Goal: Information Seeking & Learning: Learn about a topic

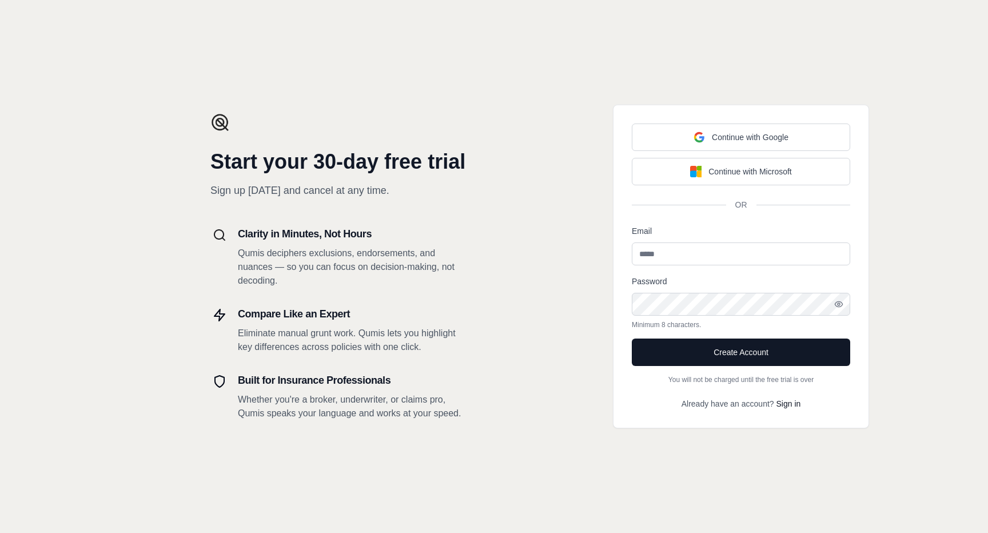
click at [81, 318] on div "Start your 30-day free trial Sign up today and cancel at any time. Clarity in M…" at bounding box center [247, 266] width 494 height 533
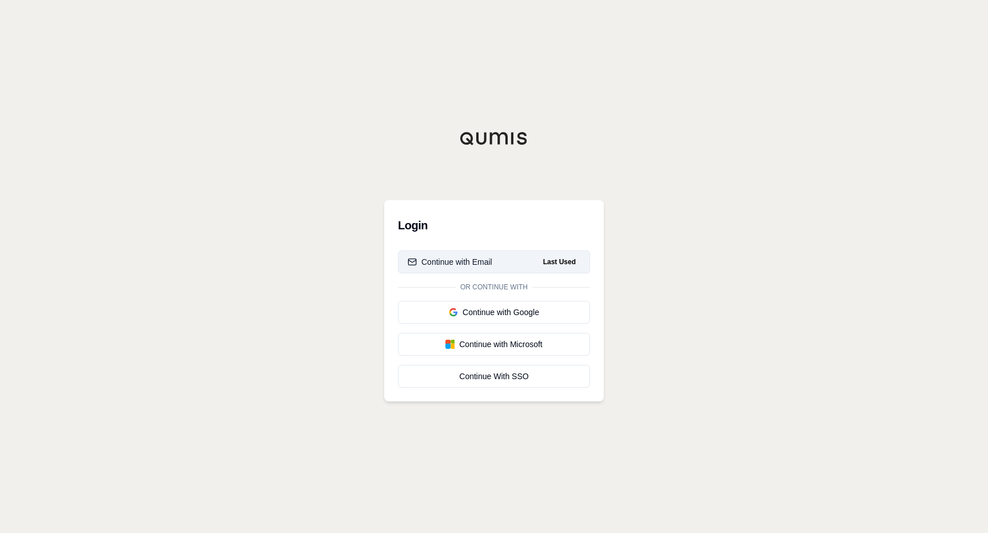
click at [571, 259] on span "Last Used" at bounding box center [559, 262] width 42 height 14
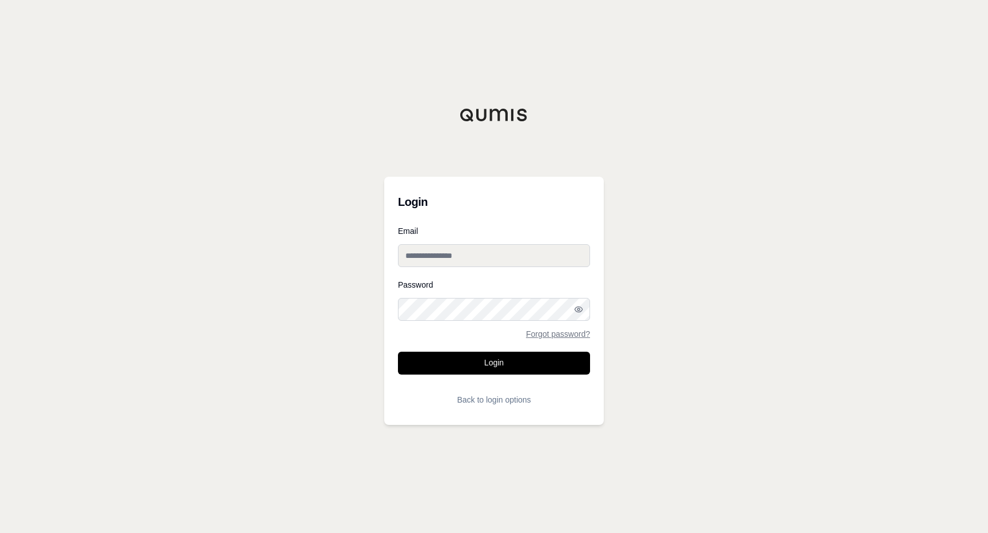
click at [526, 261] on input "Email" at bounding box center [494, 255] width 192 height 23
type input "**********"
click at [526, 356] on button "Login" at bounding box center [494, 362] width 192 height 23
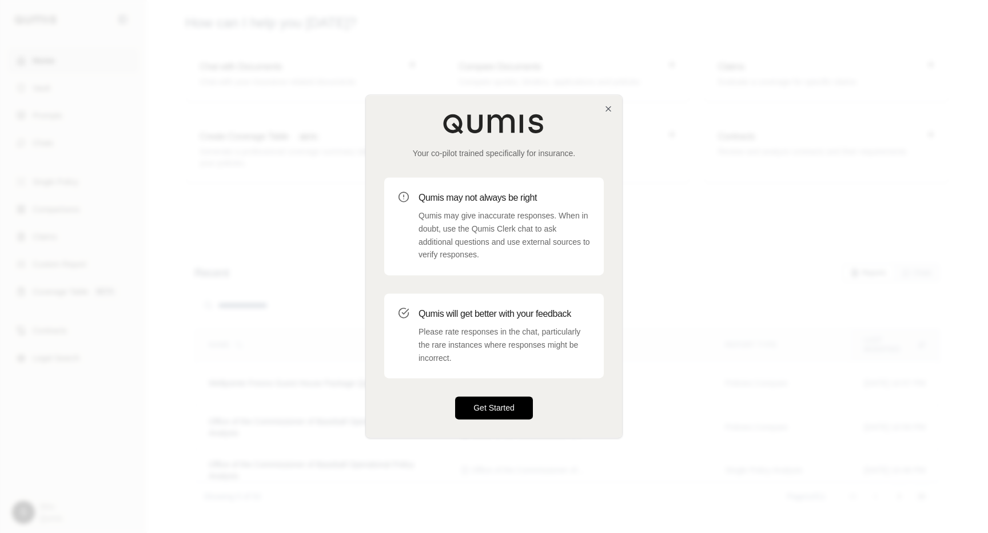
click at [503, 409] on button "Get Started" at bounding box center [494, 408] width 78 height 23
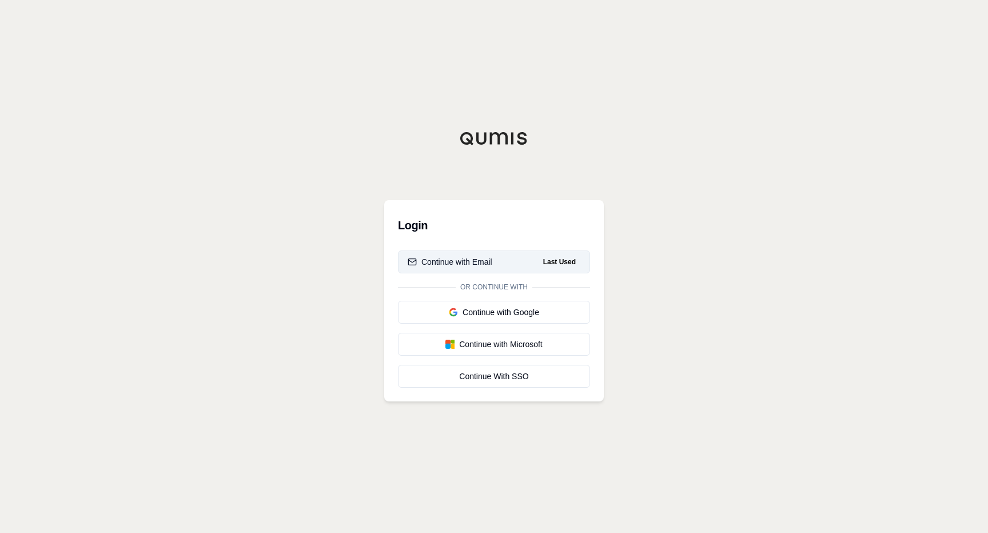
click at [458, 263] on div "Continue with Email" at bounding box center [450, 261] width 85 height 11
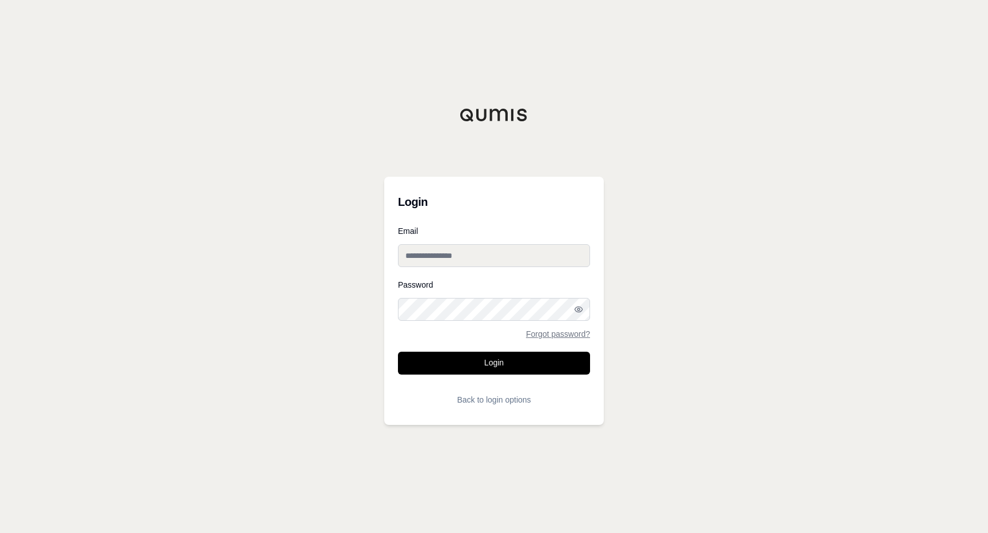
click at [457, 248] on input "Email" at bounding box center [494, 255] width 192 height 23
type input "**********"
click at [497, 369] on button "Login" at bounding box center [494, 362] width 192 height 23
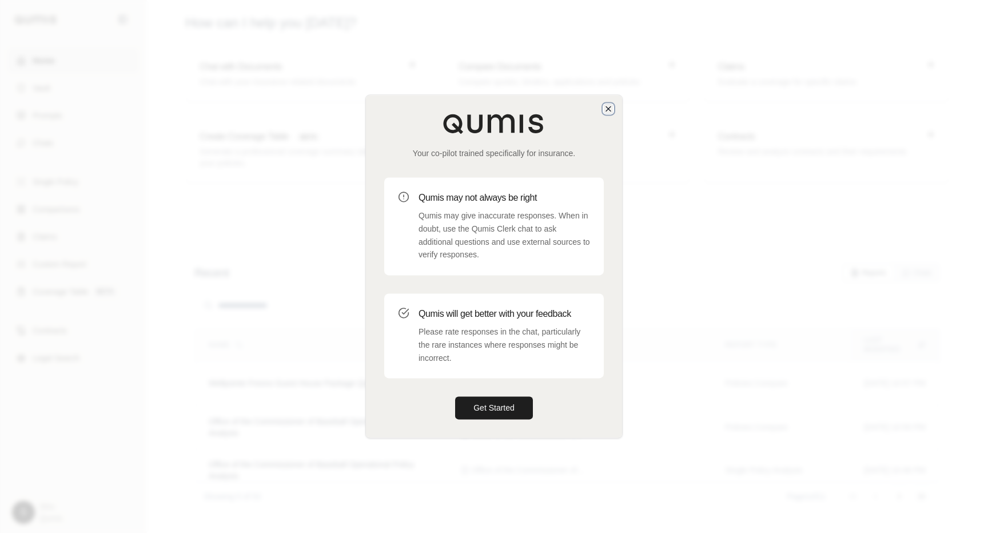
click at [606, 108] on icon "button" at bounding box center [608, 108] width 9 height 9
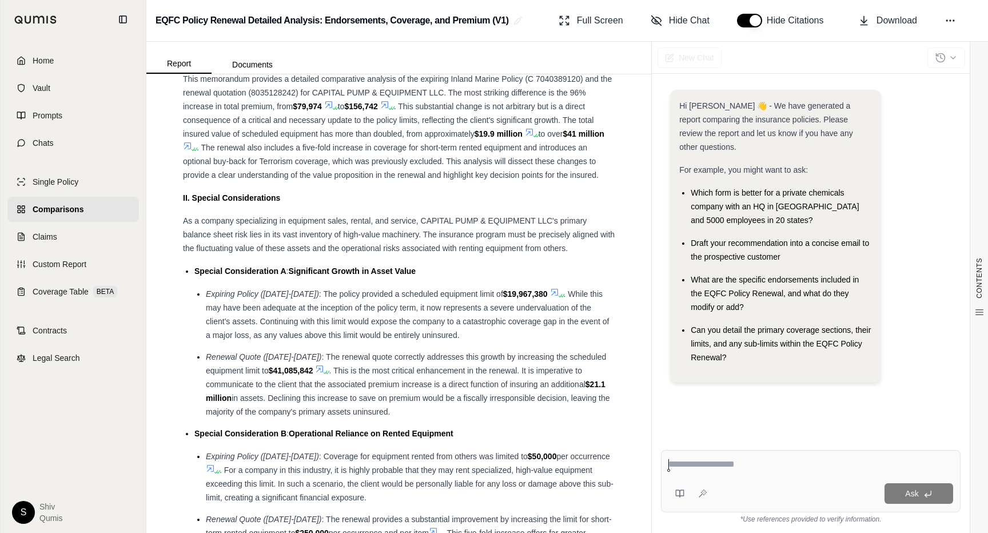
scroll to position [1875, 0]
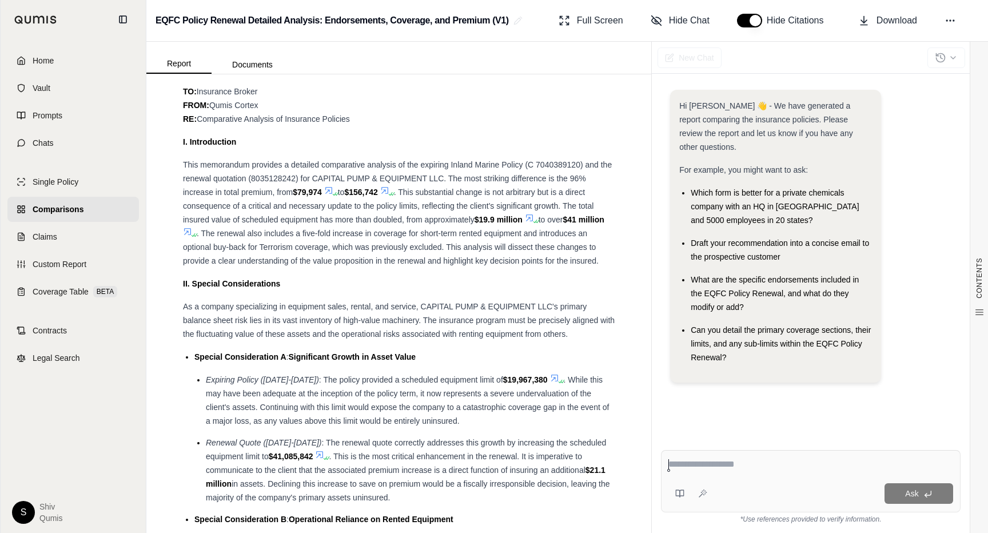
click at [331, 186] on icon at bounding box center [328, 190] width 9 height 9
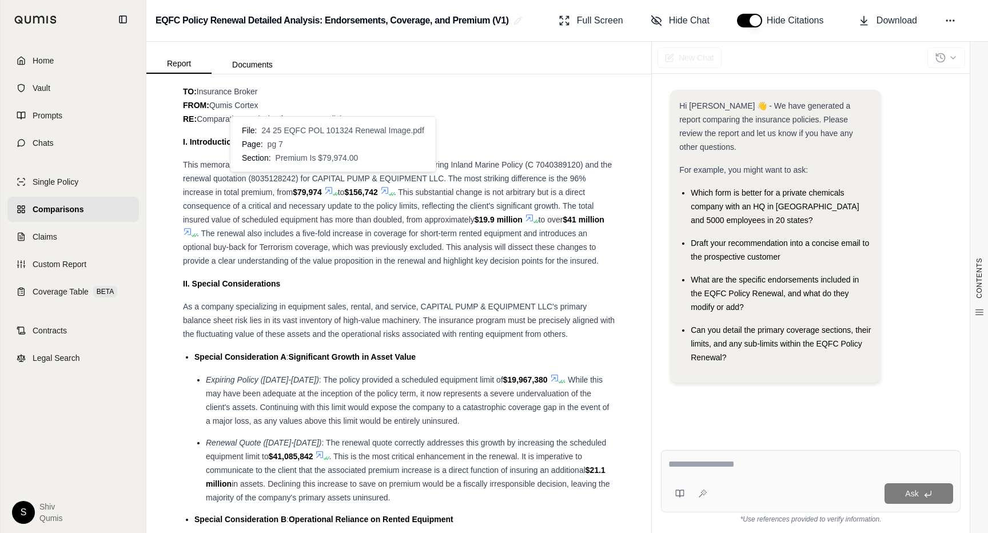
click at [332, 186] on icon at bounding box center [328, 190] width 9 height 9
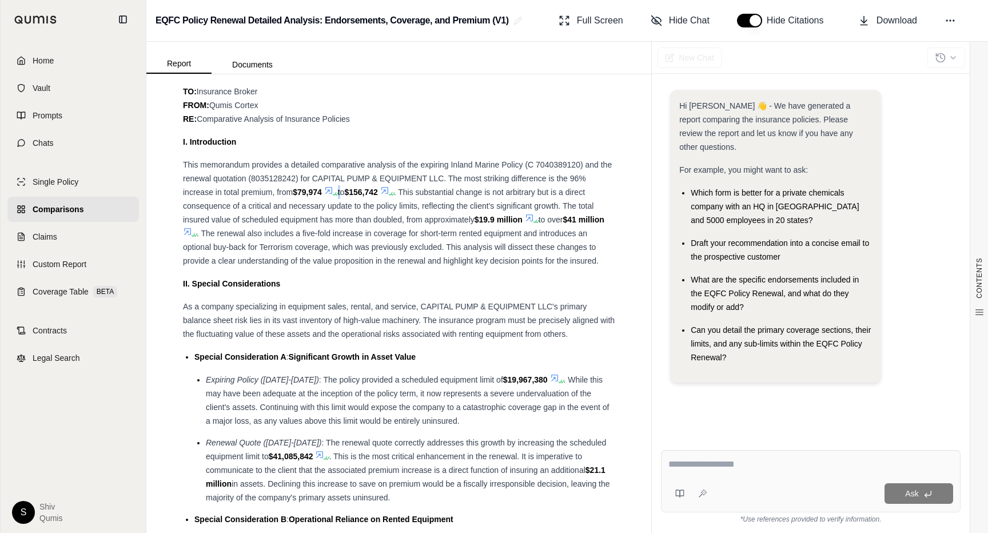
click at [332, 186] on icon at bounding box center [328, 190] width 9 height 9
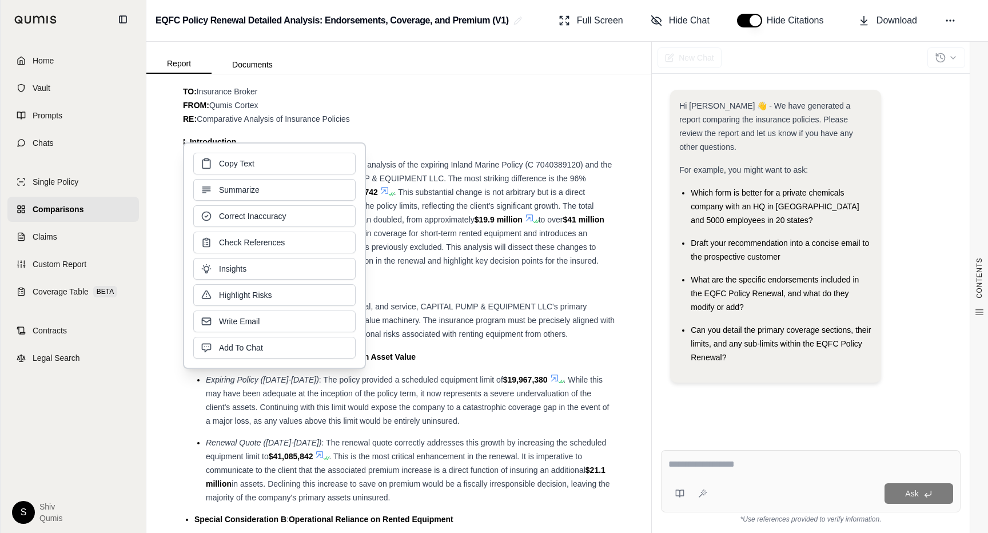
click at [481, 190] on span ". This substantial change is not arbitrary but is a direct consequence of a cri…" at bounding box center [388, 205] width 410 height 37
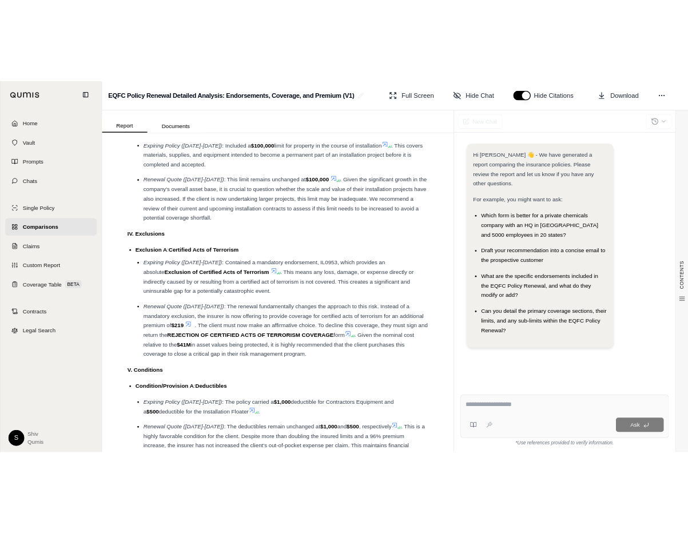
scroll to position [2794, 0]
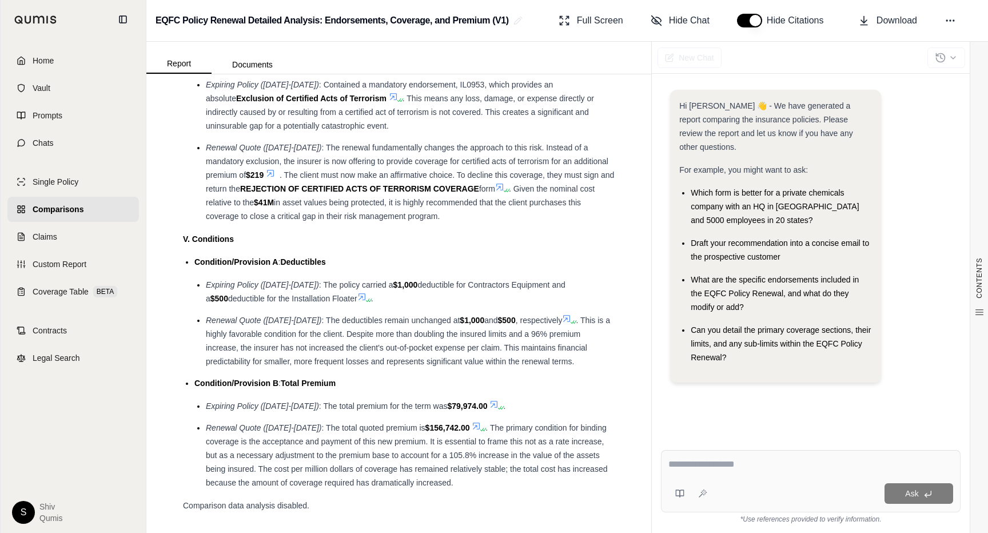
click at [489, 400] on icon at bounding box center [493, 404] width 9 height 9
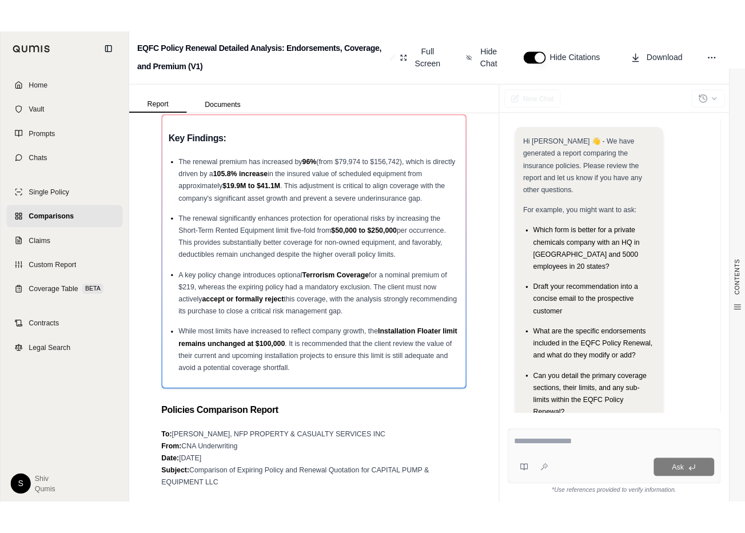
scroll to position [0, 0]
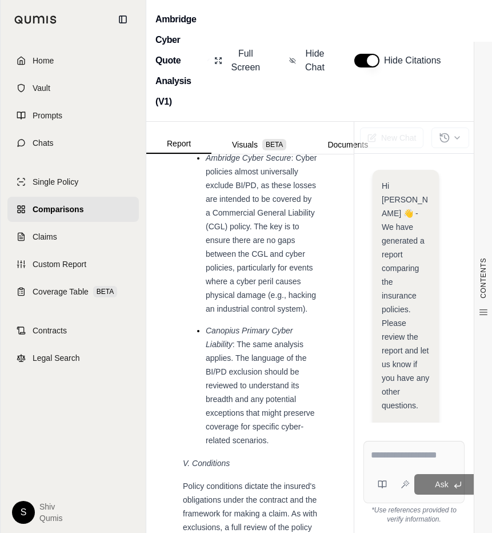
scroll to position [4971, 0]
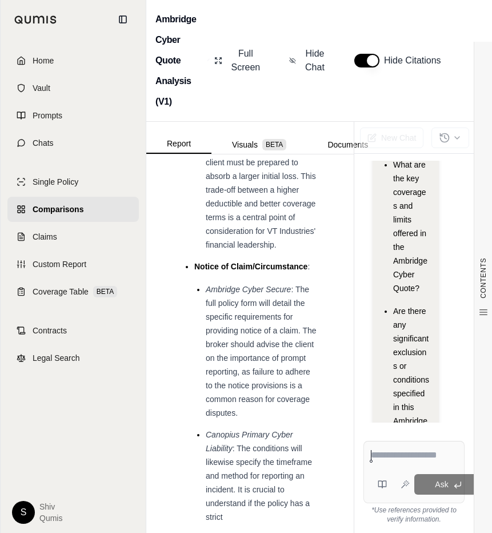
scroll to position [5737, 0]
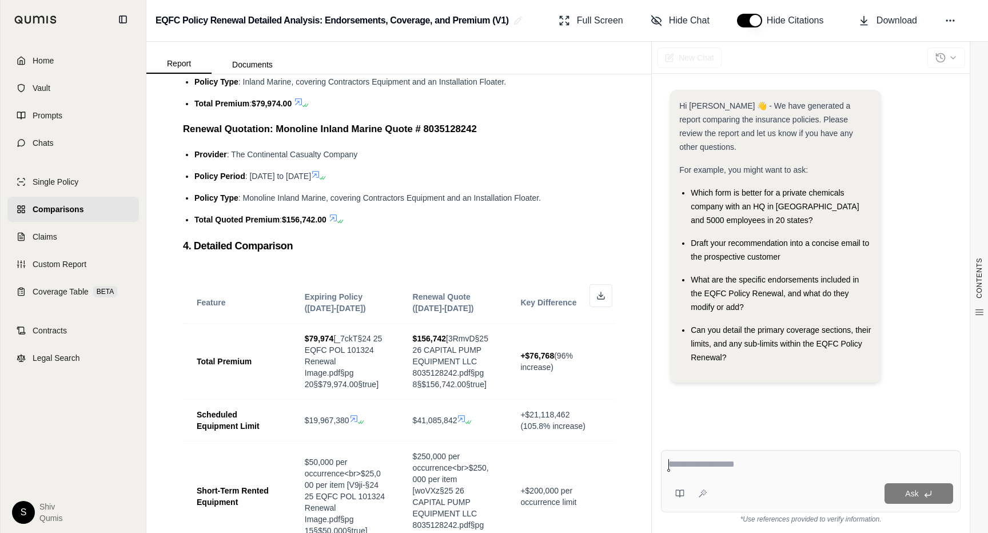
scroll to position [1065, 0]
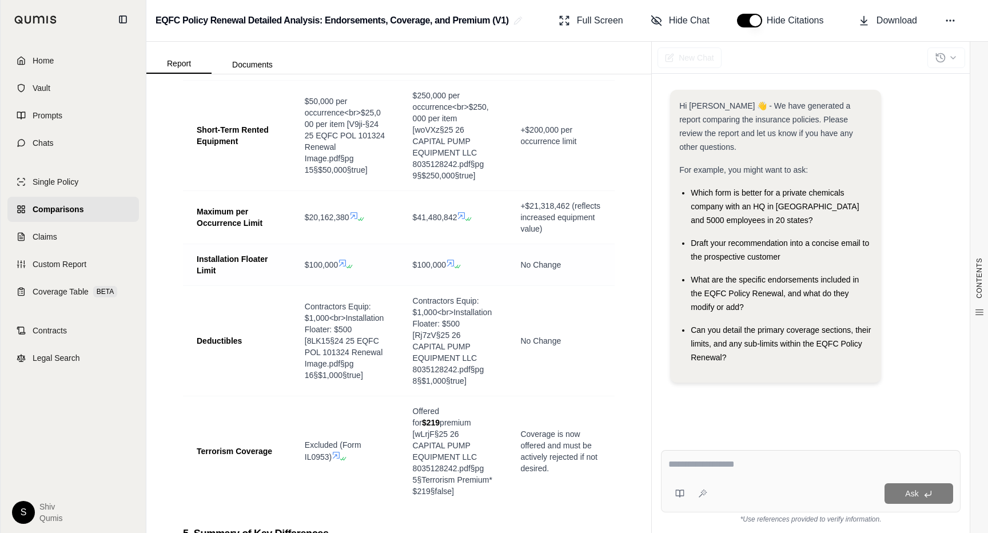
click at [347, 259] on icon at bounding box center [342, 262] width 9 height 9
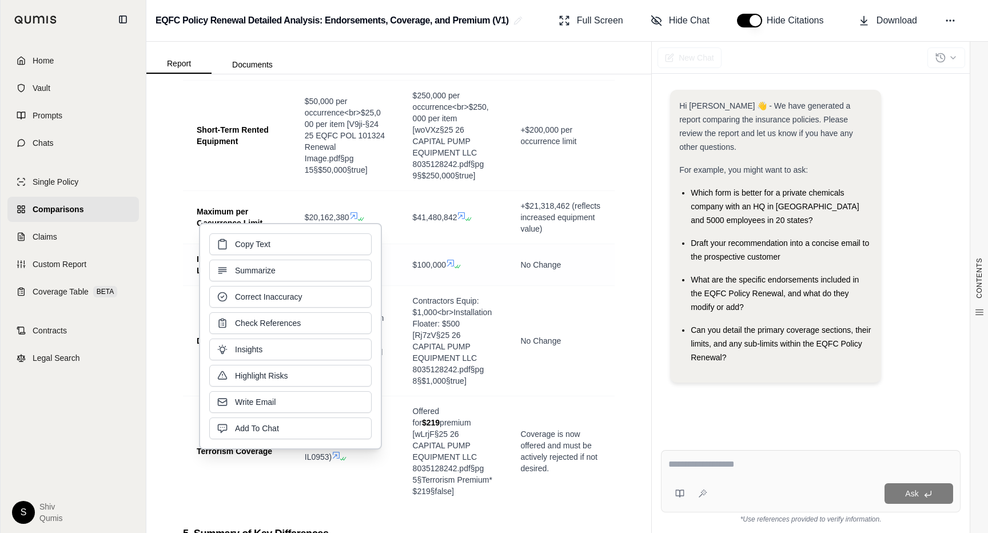
click at [418, 276] on td "$100,000" at bounding box center [453, 264] width 108 height 42
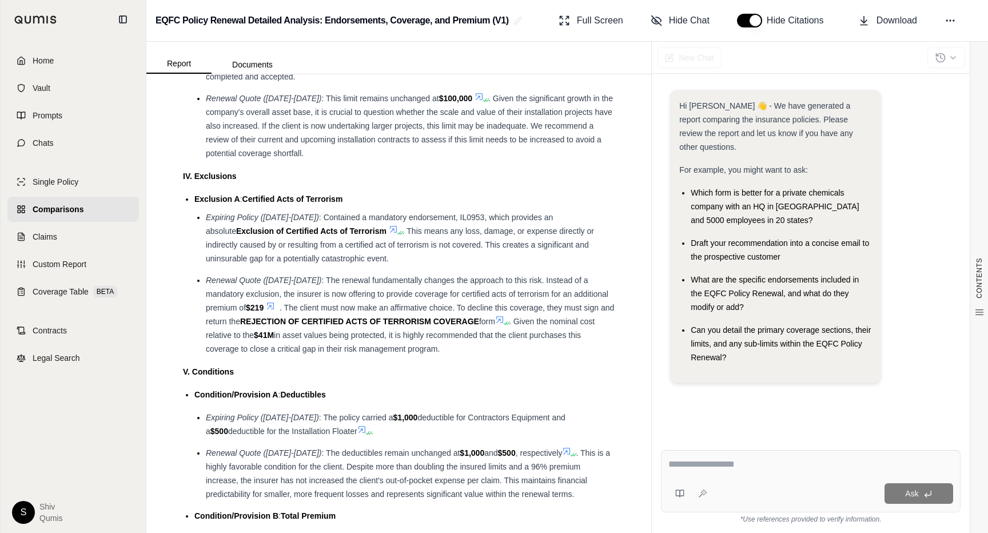
scroll to position [2794, 0]
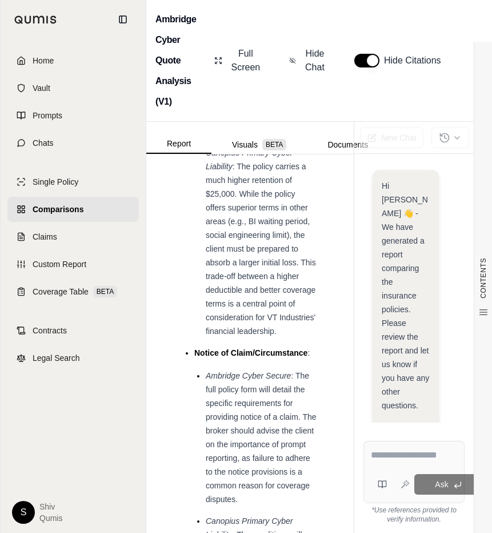
scroll to position [5737, 0]
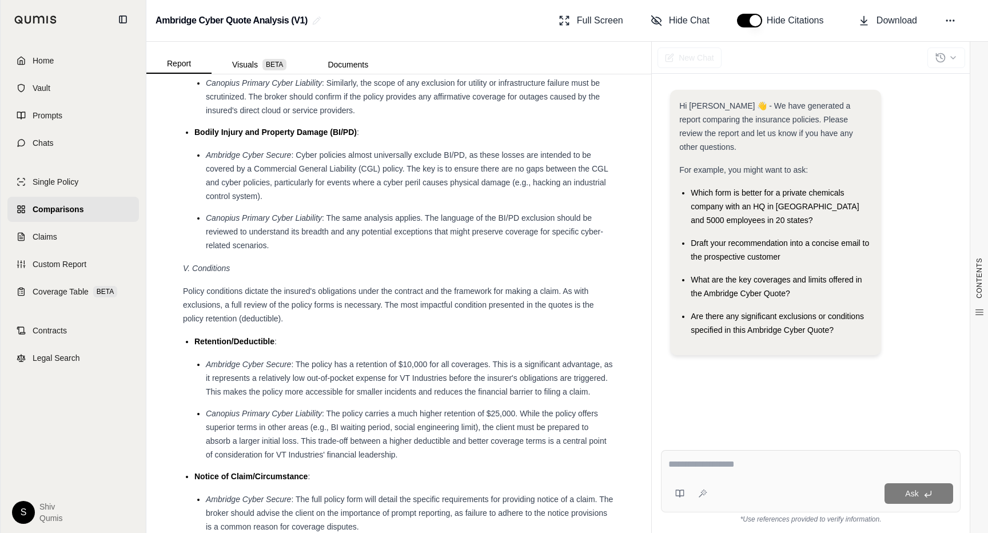
scroll to position [2182, 0]
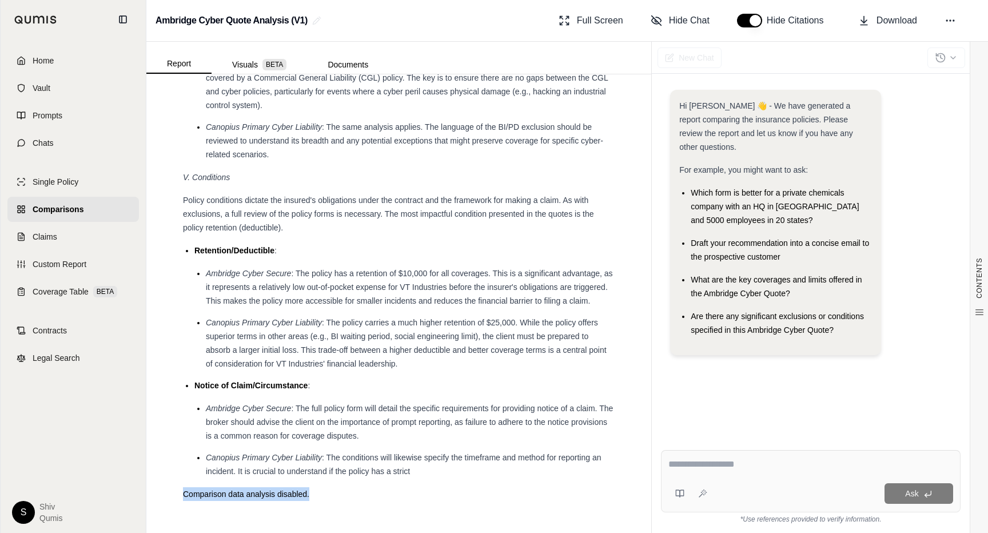
drag, startPoint x: 313, startPoint y: 494, endPoint x: 173, endPoint y: 493, distance: 140.0
click at [173, 493] on div "CONTENTS Table of Contents Key Findings: INSURANCE POLICY COMPARISON Introducti…" at bounding box center [398, 303] width 505 height 458
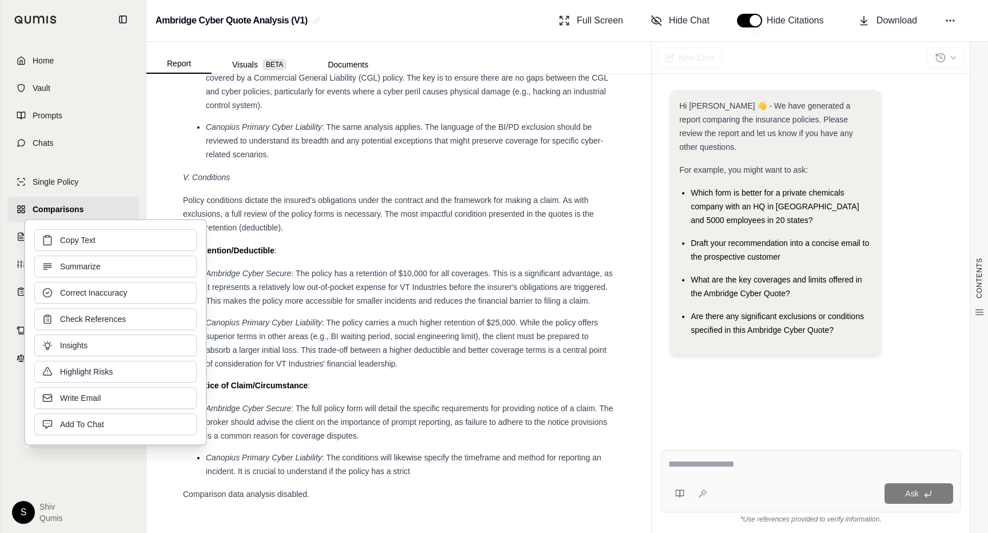
click at [307, 422] on span ": The full policy form will detail the specific requirements for providing noti…" at bounding box center [409, 422] width 407 height 37
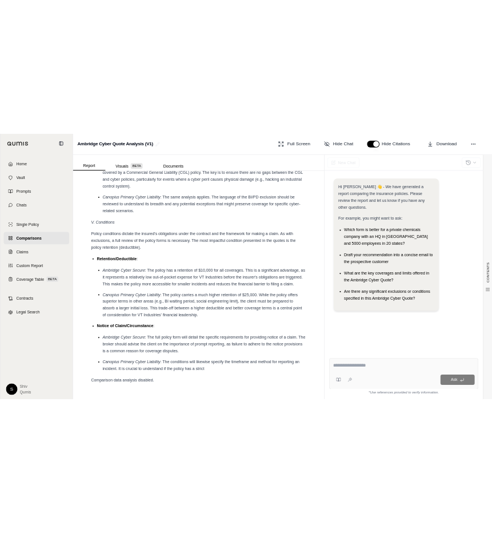
scroll to position [4971, 0]
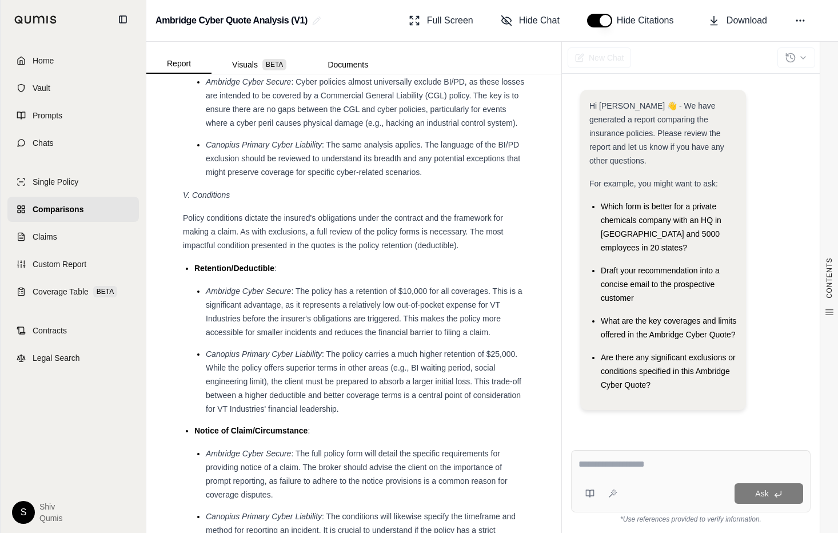
scroll to position [2450, 0]
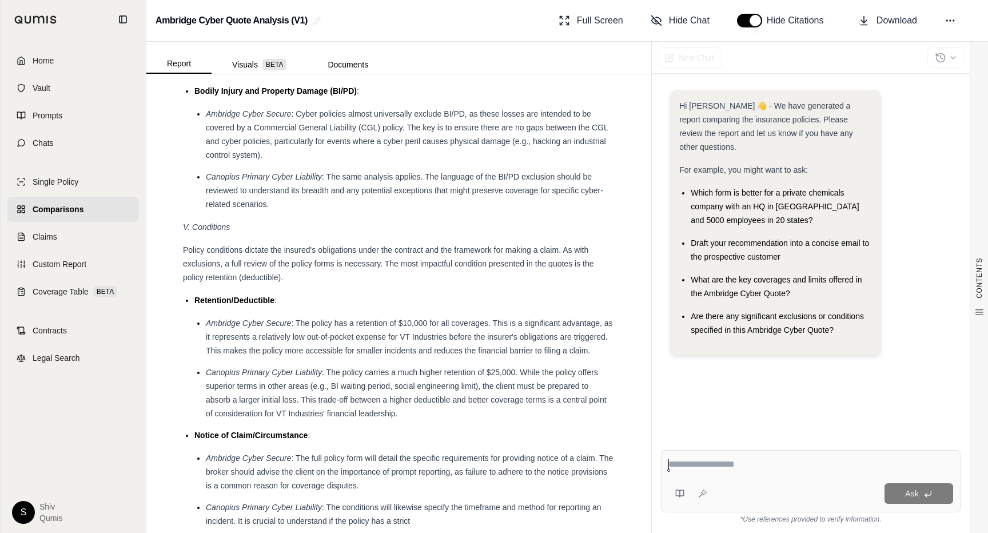
scroll to position [2182, 0]
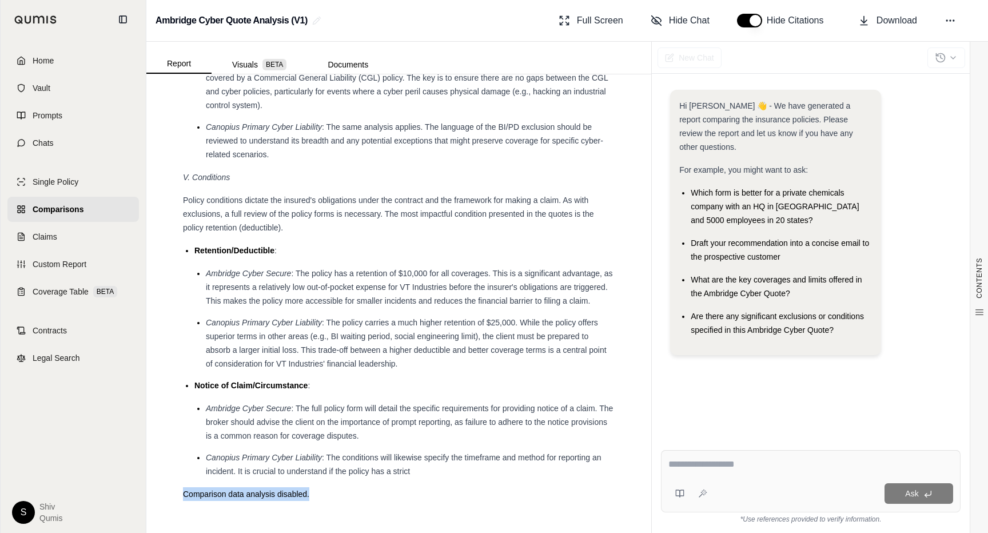
drag, startPoint x: 316, startPoint y: 497, endPoint x: 173, endPoint y: 498, distance: 142.9
click at [173, 498] on div "CONTENTS Table of Contents Key Findings: INSURANCE POLICY COMPARISON Introducti…" at bounding box center [398, 303] width 505 height 458
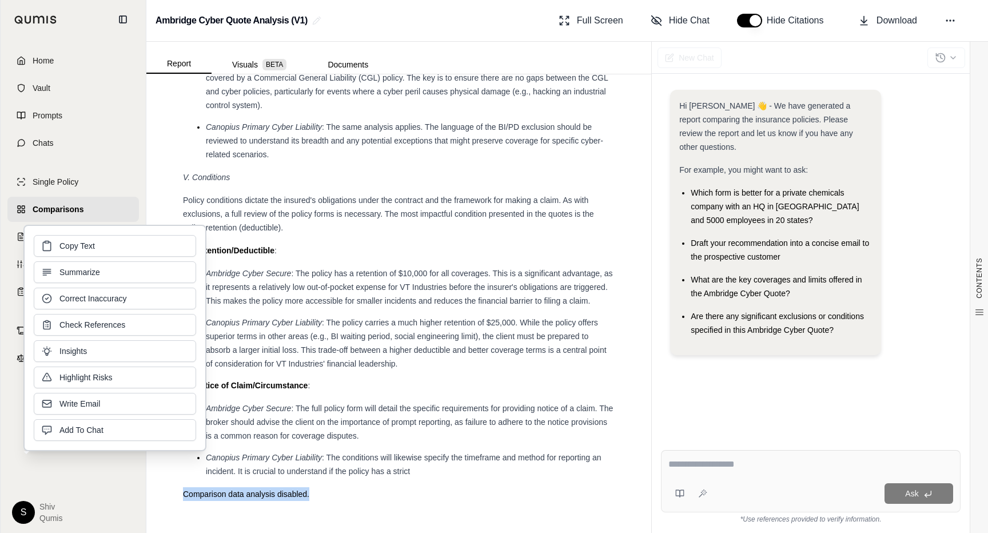
copy span "Comparison data analysis disabled."
click at [279, 492] on span "Comparison data analysis disabled." at bounding box center [246, 493] width 126 height 9
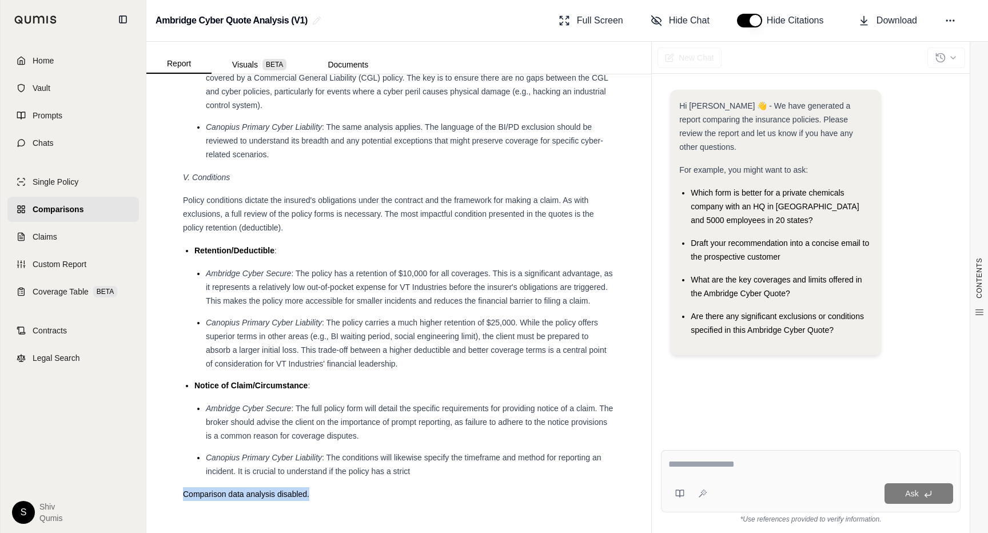
drag, startPoint x: 311, startPoint y: 498, endPoint x: 183, endPoint y: 494, distance: 128.7
click at [183, 494] on div "Comparison data analysis disabled." at bounding box center [399, 494] width 432 height 14
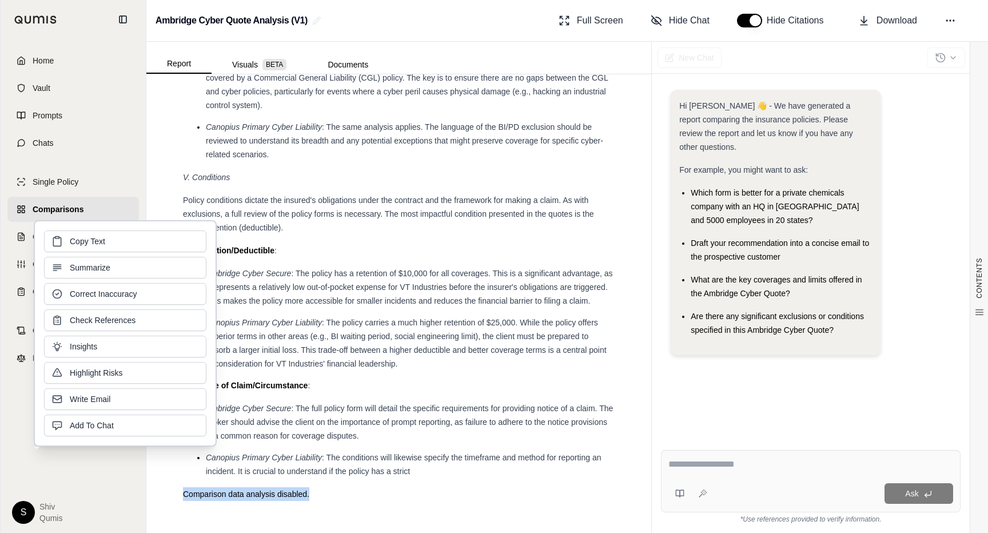
copy span "Comparison data analysis disabled."
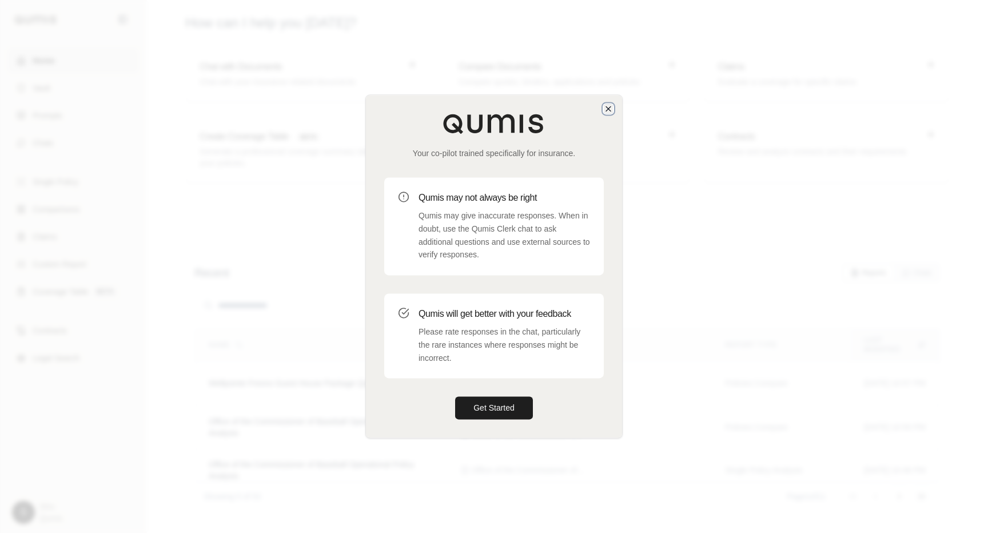
click at [607, 105] on icon "button" at bounding box center [608, 108] width 9 height 9
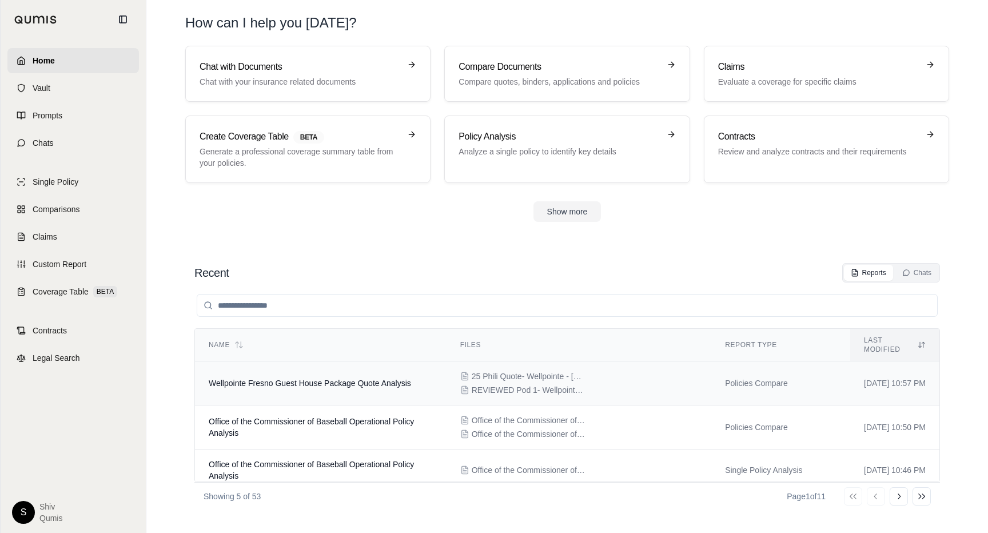
click at [257, 378] on span "Wellpointe Fresno Guest House Package Quote Analysis" at bounding box center [310, 382] width 202 height 9
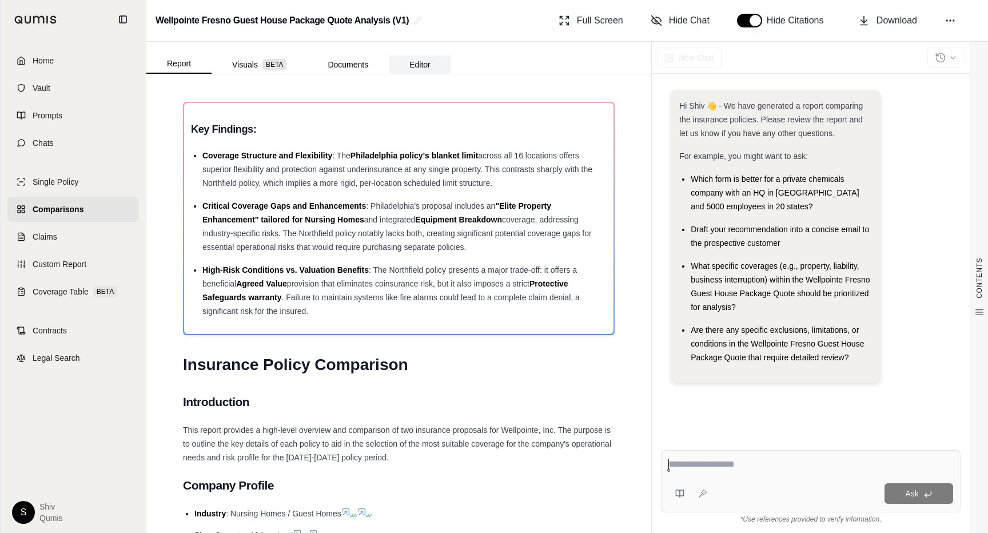
click at [423, 65] on button "Editor" at bounding box center [420, 64] width 62 height 18
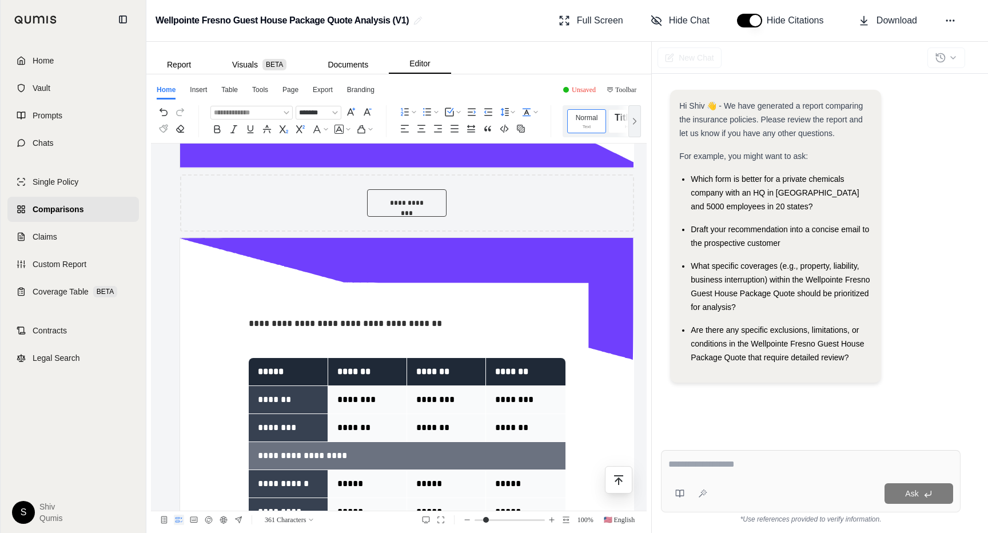
scroll to position [621, 0]
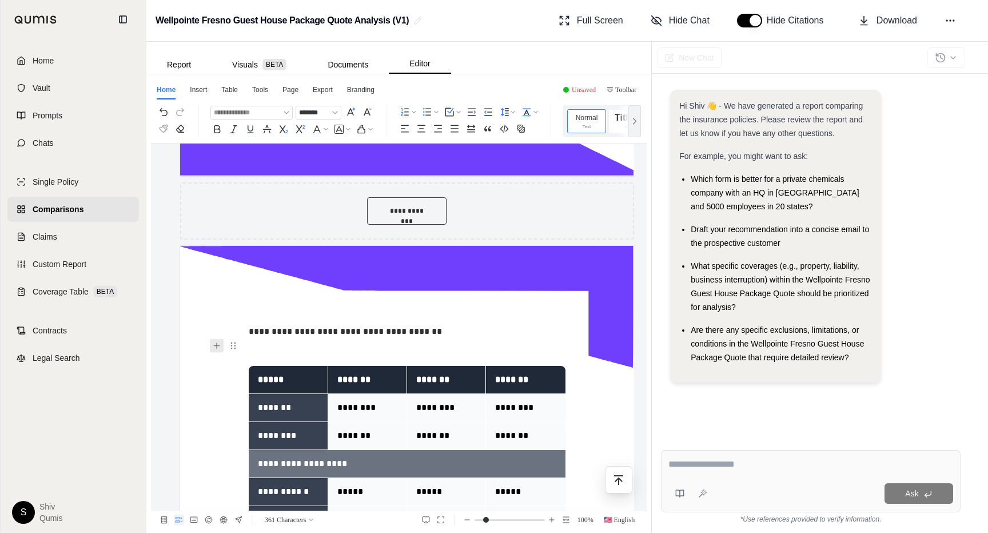
click at [218, 347] on icon "button" at bounding box center [216, 345] width 9 height 9
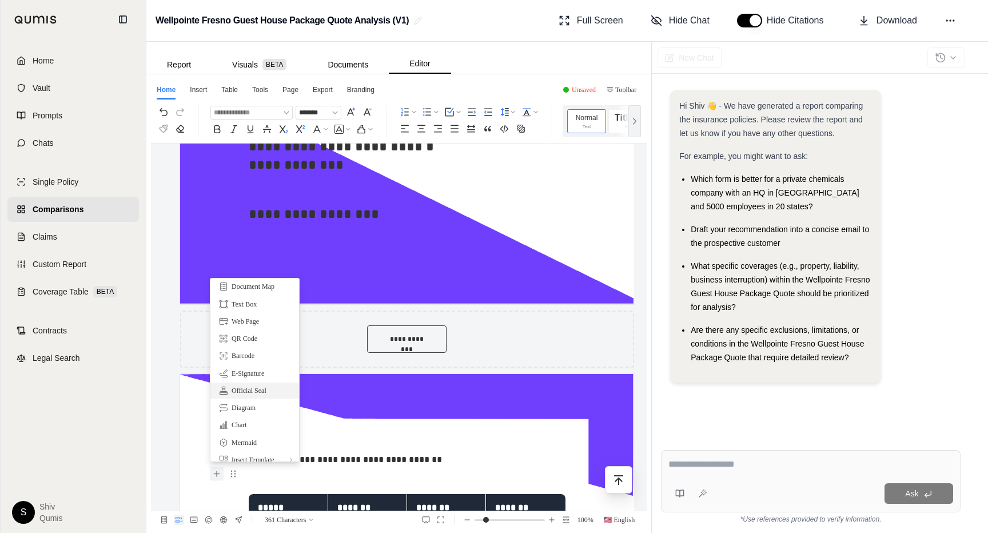
scroll to position [167, 0]
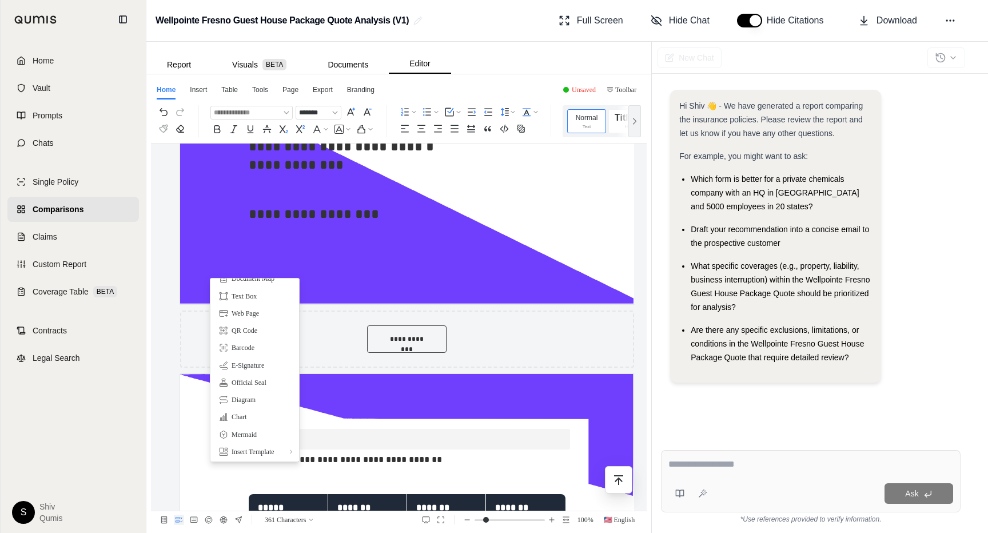
click at [350, 444] on p at bounding box center [407, 439] width 316 height 21
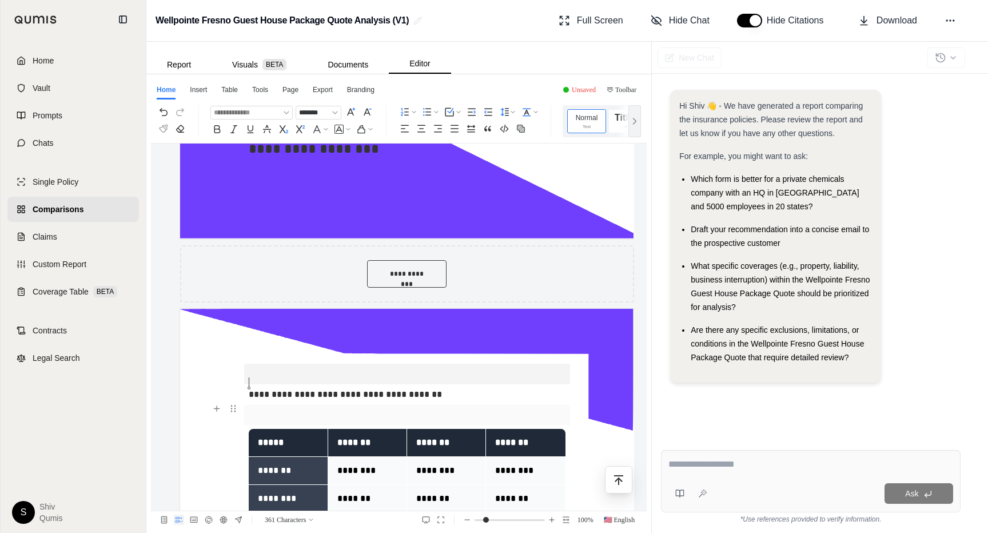
scroll to position [587, 0]
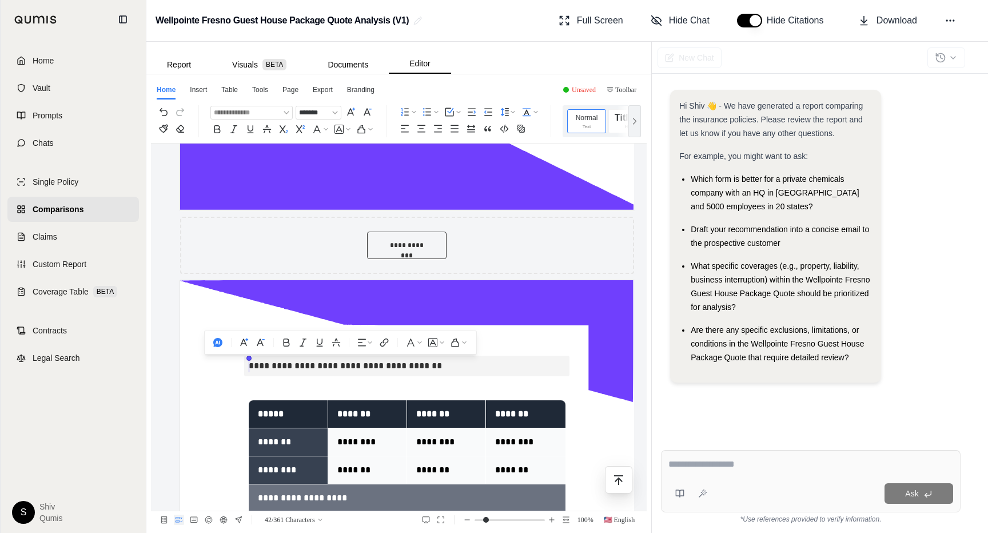
drag, startPoint x: 471, startPoint y: 365, endPoint x: 241, endPoint y: 359, distance: 230.4
click at [241, 359] on div "**********" at bounding box center [407, 244] width 454 height 1353
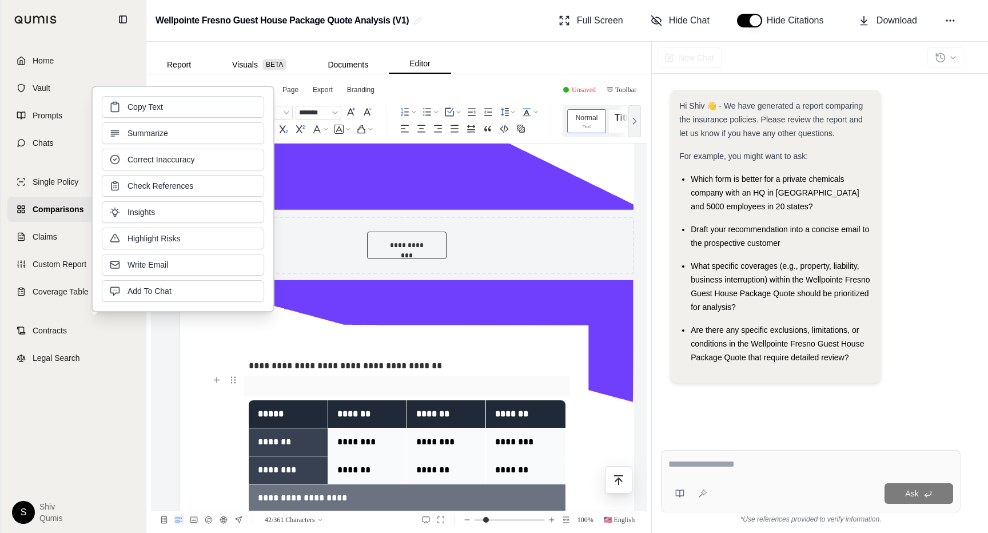
click at [321, 376] on p at bounding box center [407, 386] width 316 height 21
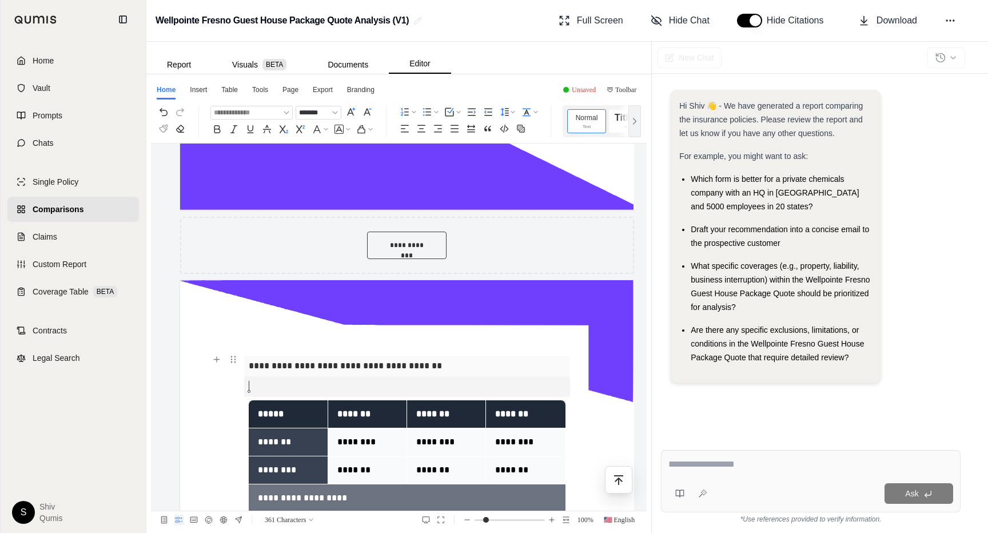
click at [436, 363] on p "**********" at bounding box center [407, 365] width 316 height 21
click at [215, 362] on icon "button" at bounding box center [216, 359] width 9 height 9
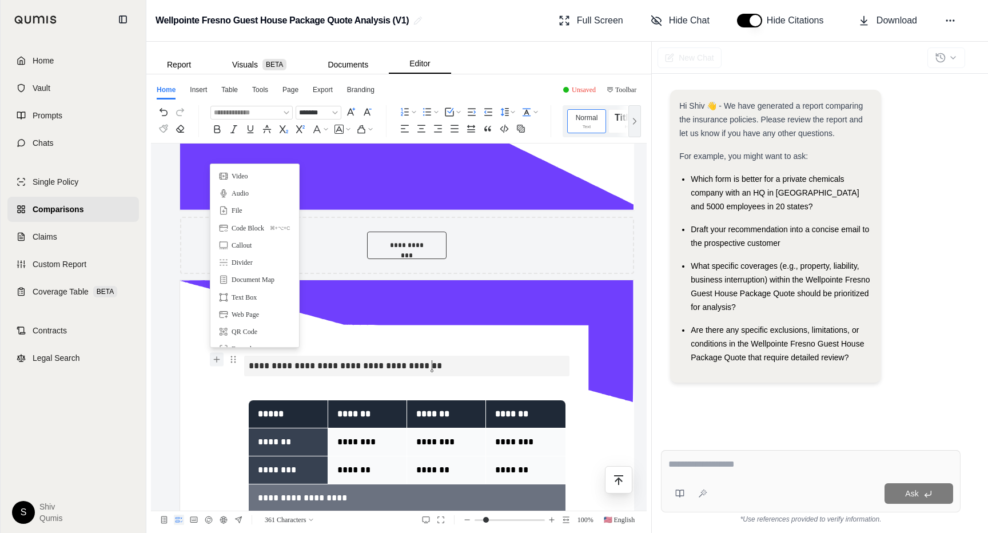
scroll to position [0, 0]
click at [253, 366] on p "**********" at bounding box center [407, 365] width 316 height 21
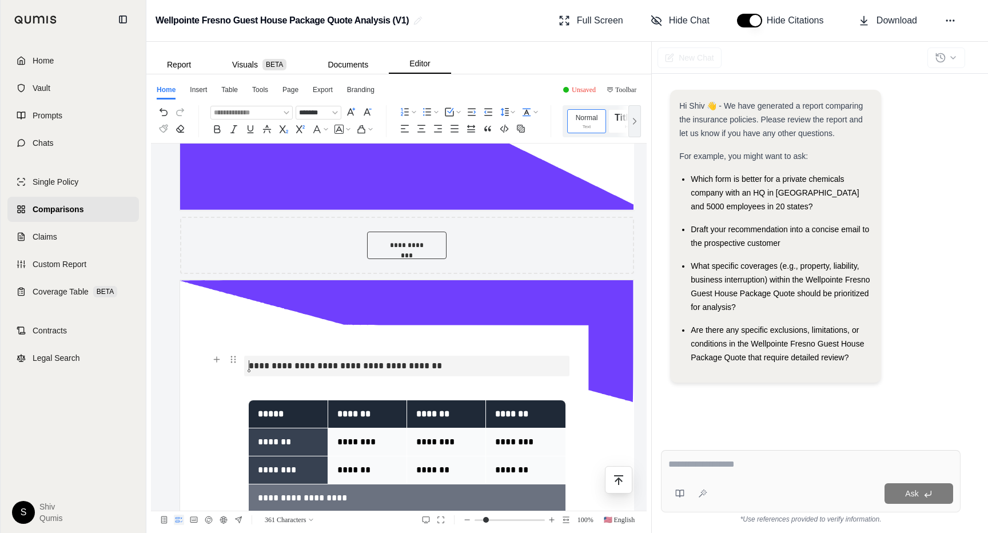
click at [246, 367] on div "**********" at bounding box center [407, 244] width 454 height 1353
click at [233, 361] on icon "button" at bounding box center [233, 359] width 9 height 9
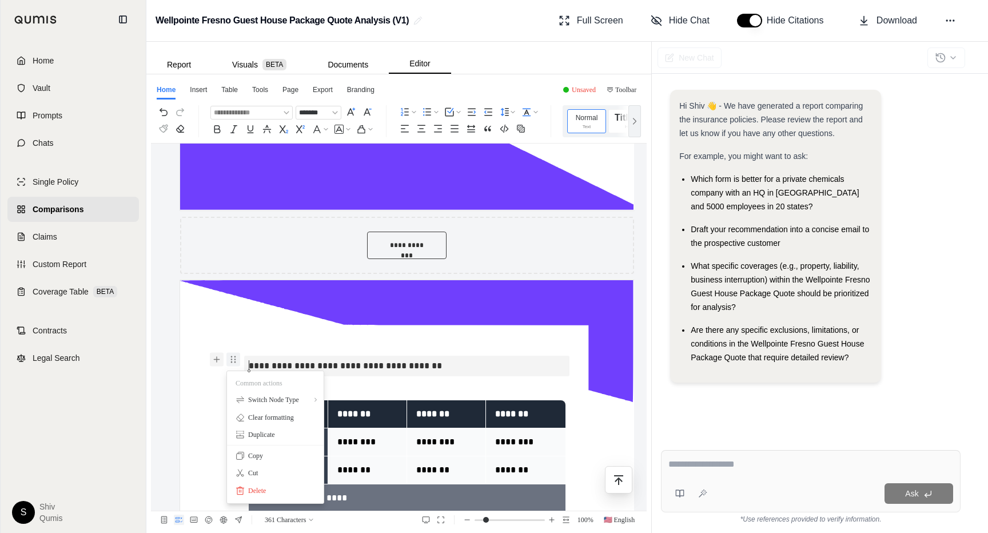
click at [221, 364] on button "button" at bounding box center [217, 360] width 14 height 14
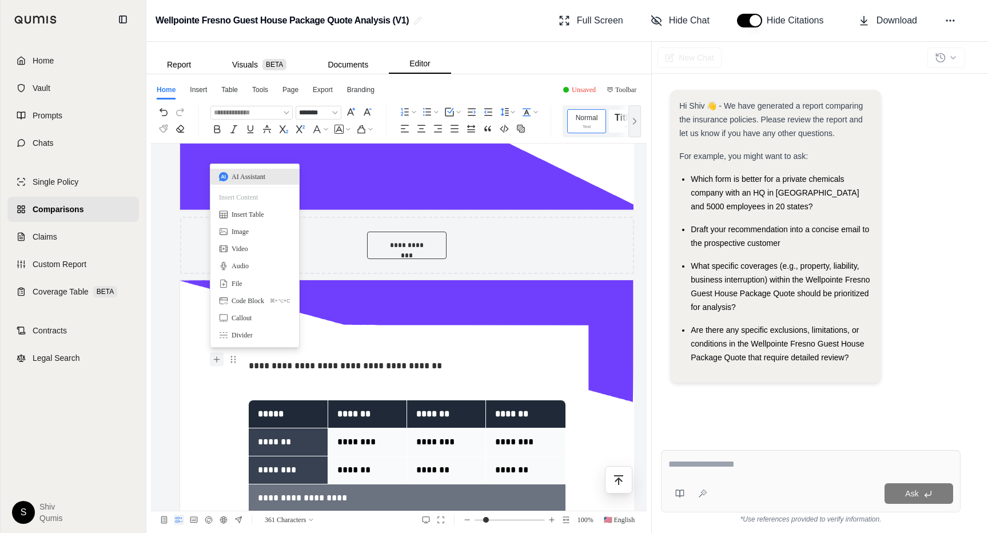
click at [248, 177] on p "AI Assistant" at bounding box center [248, 176] width 34 height 11
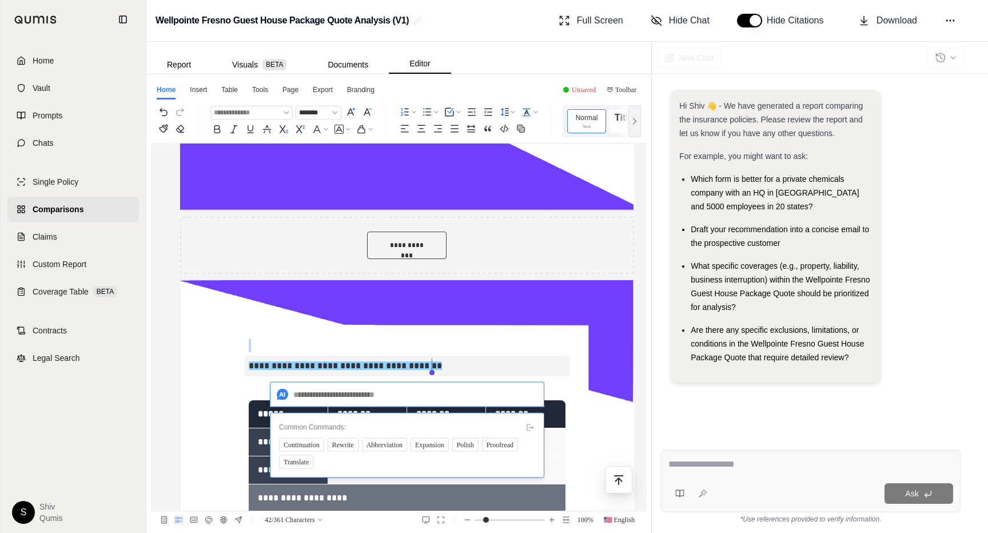
click at [569, 362] on div "**********" at bounding box center [407, 244] width 454 height 1353
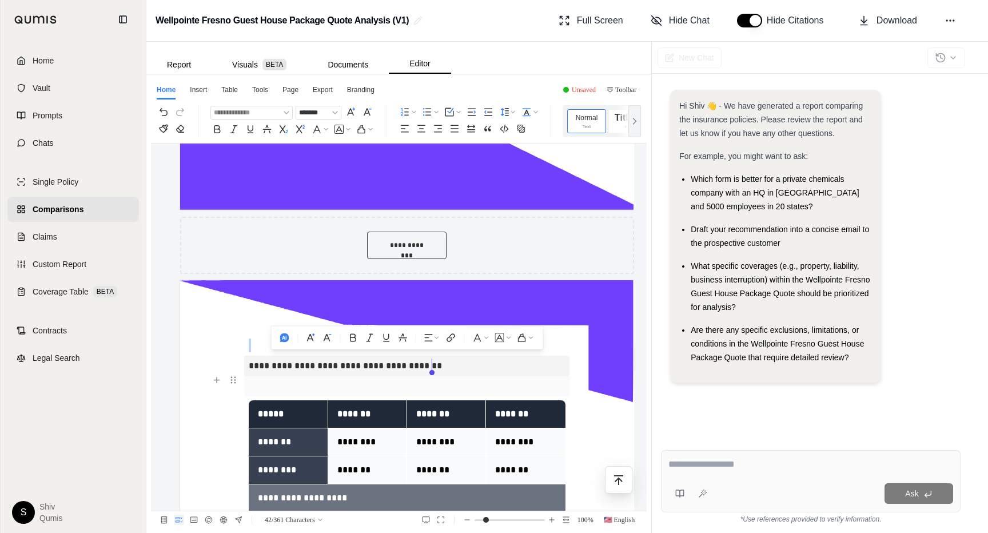
click at [442, 389] on p at bounding box center [407, 386] width 316 height 21
click at [418, 400] on th "*******" at bounding box center [446, 414] width 79 height 28
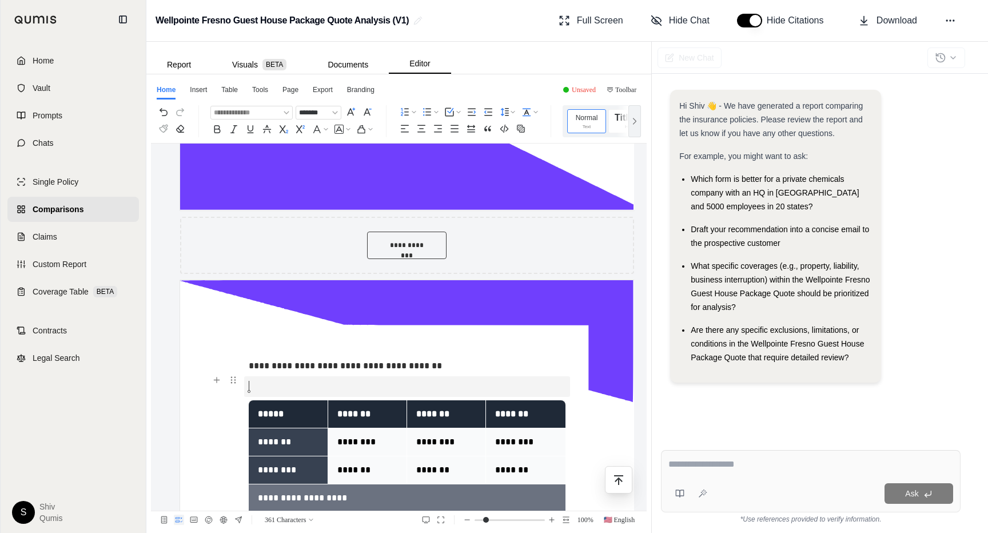
click at [257, 392] on p at bounding box center [407, 386] width 316 height 21
click at [220, 384] on button "button" at bounding box center [217, 380] width 14 height 14
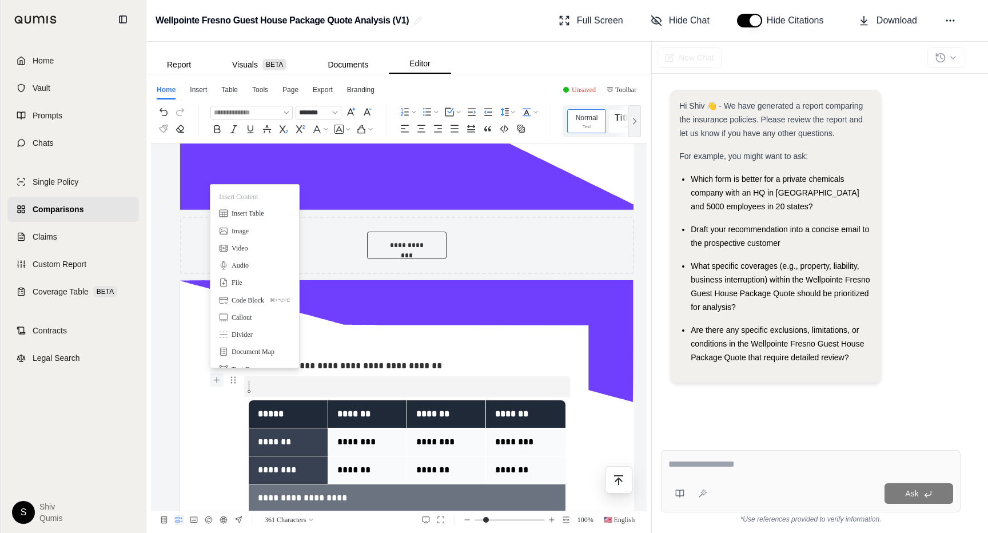
click at [214, 385] on button "button" at bounding box center [217, 380] width 14 height 14
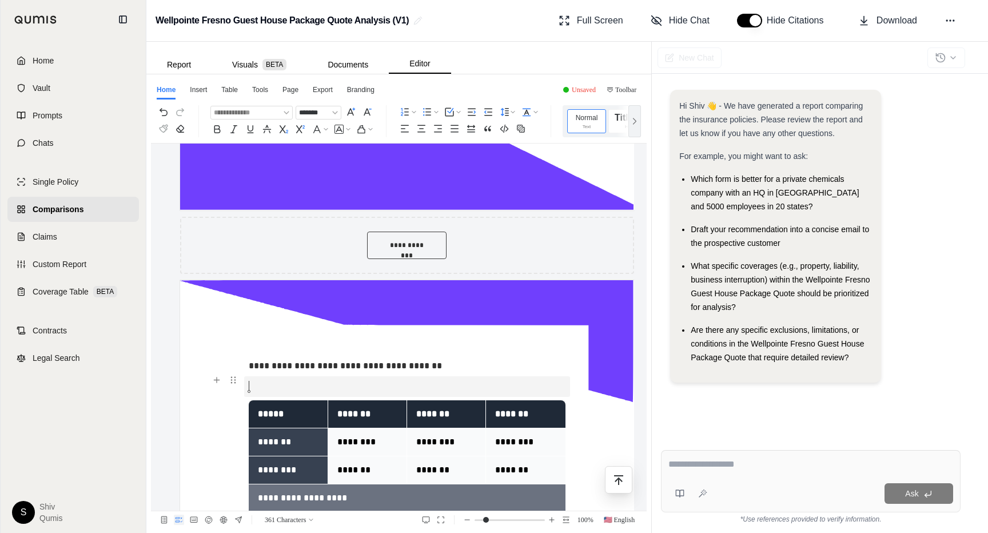
click at [254, 378] on p at bounding box center [407, 386] width 316 height 21
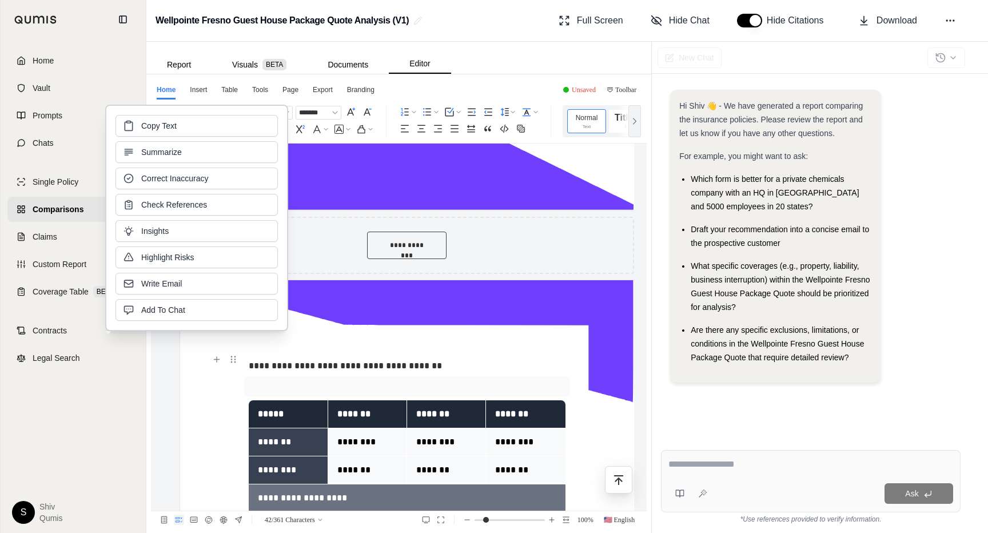
click at [254, 378] on p at bounding box center [407, 386] width 316 height 21
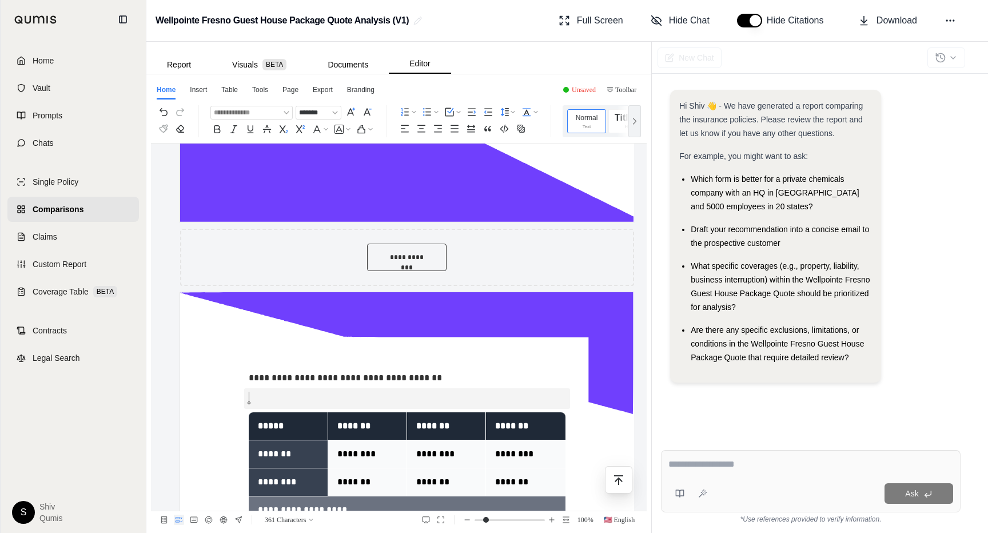
scroll to position [577, 0]
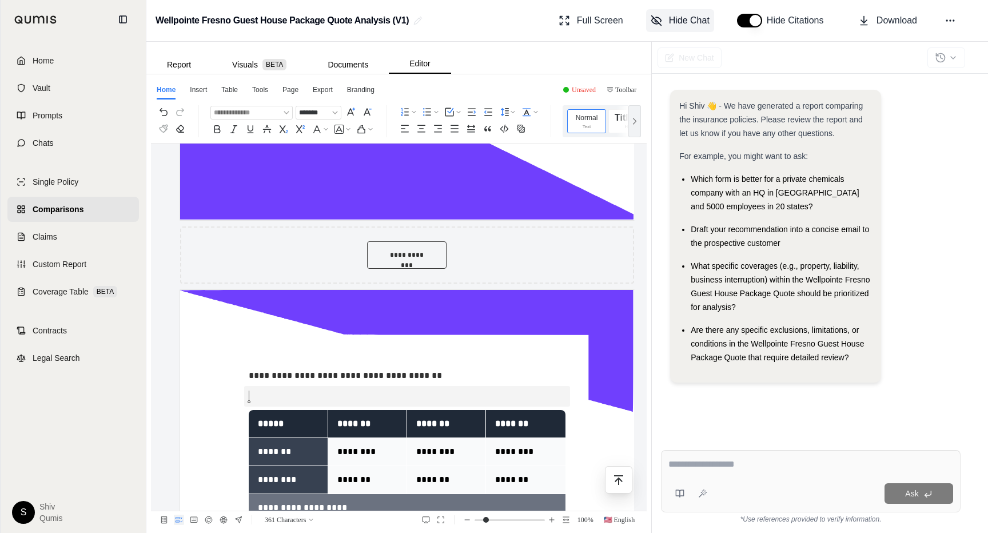
click at [699, 15] on span "Hide Chat" at bounding box center [689, 21] width 41 height 14
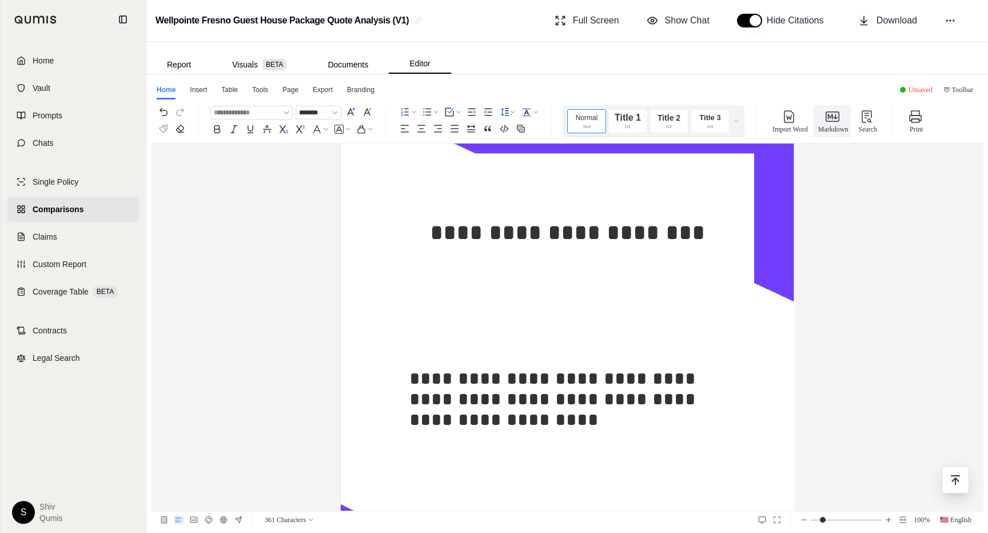
scroll to position [0, 0]
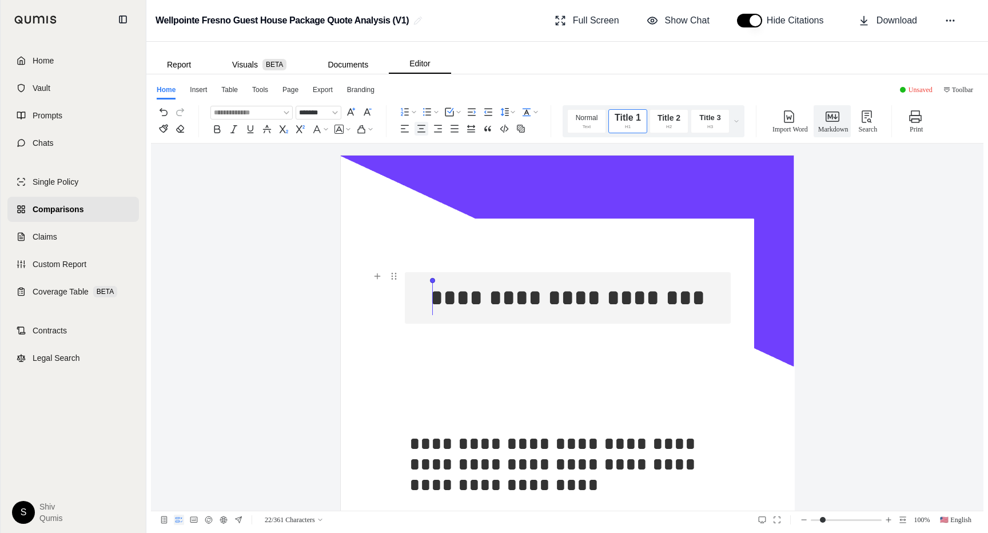
drag, startPoint x: 693, startPoint y: 294, endPoint x: 427, endPoint y: 292, distance: 266.3
click at [427, 292] on h1 "**********" at bounding box center [567, 297] width 316 height 51
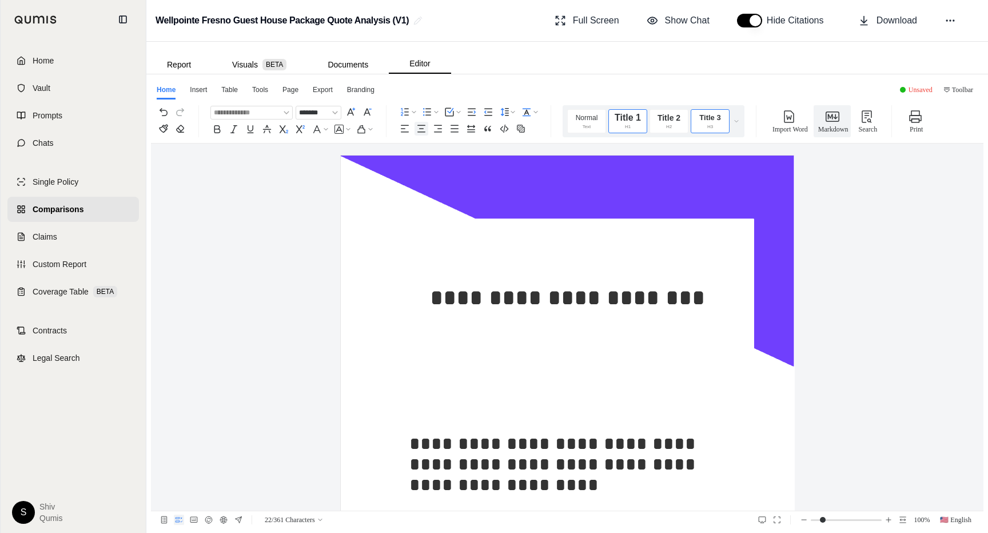
click at [719, 125] on div "h3" at bounding box center [710, 127] width 26 height 5
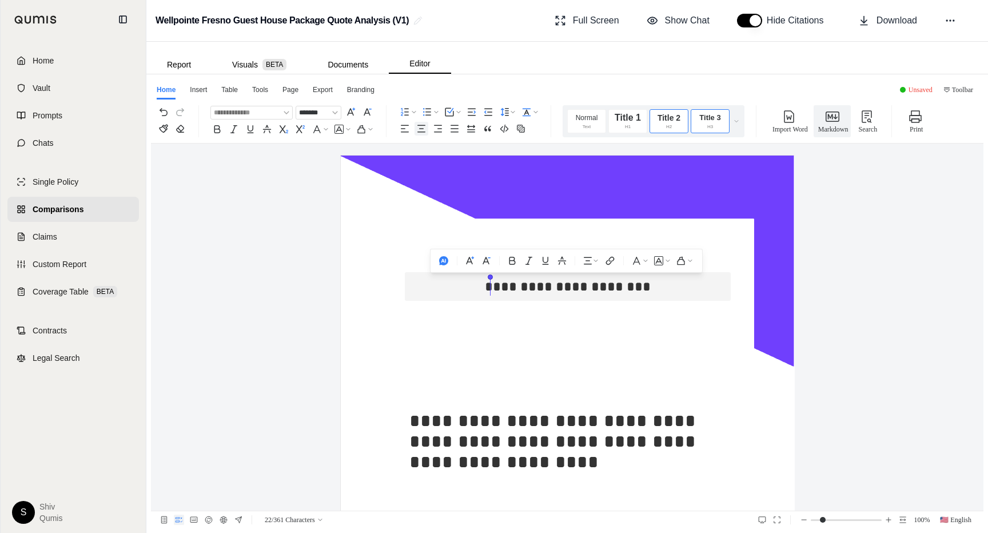
click at [666, 130] on div "Title 2 h2" at bounding box center [668, 121] width 39 height 24
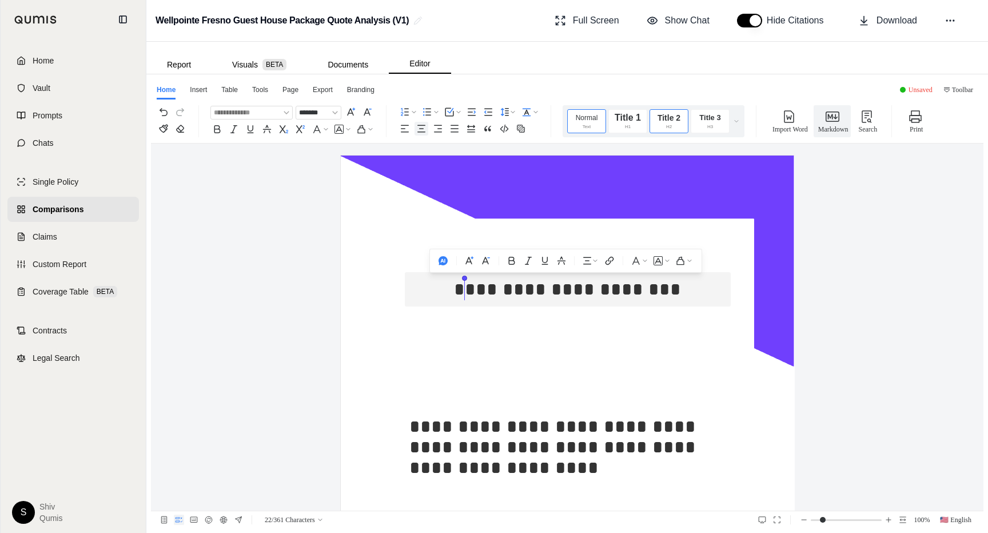
click at [595, 127] on div "text" at bounding box center [586, 127] width 26 height 5
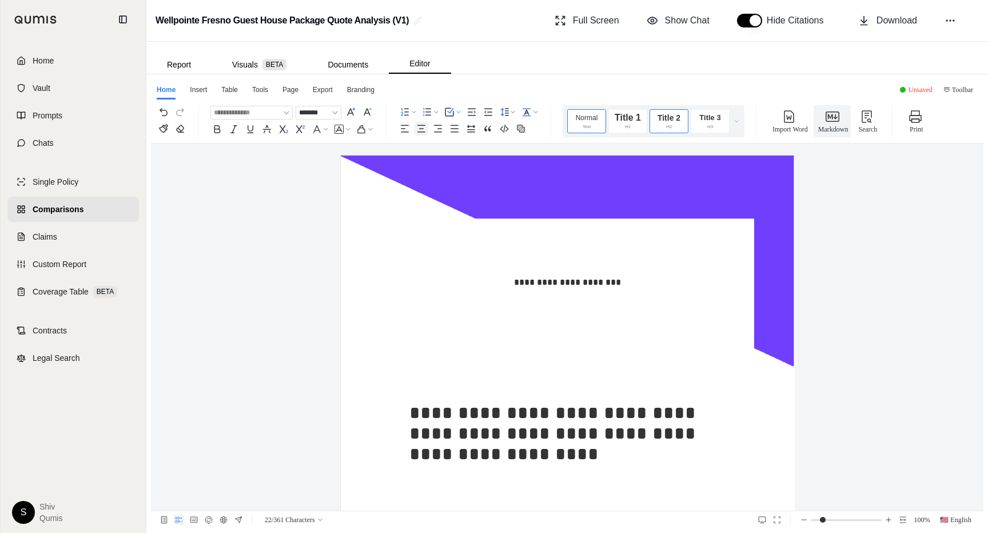
click at [655, 126] on div "Title 2 h2" at bounding box center [668, 121] width 39 height 24
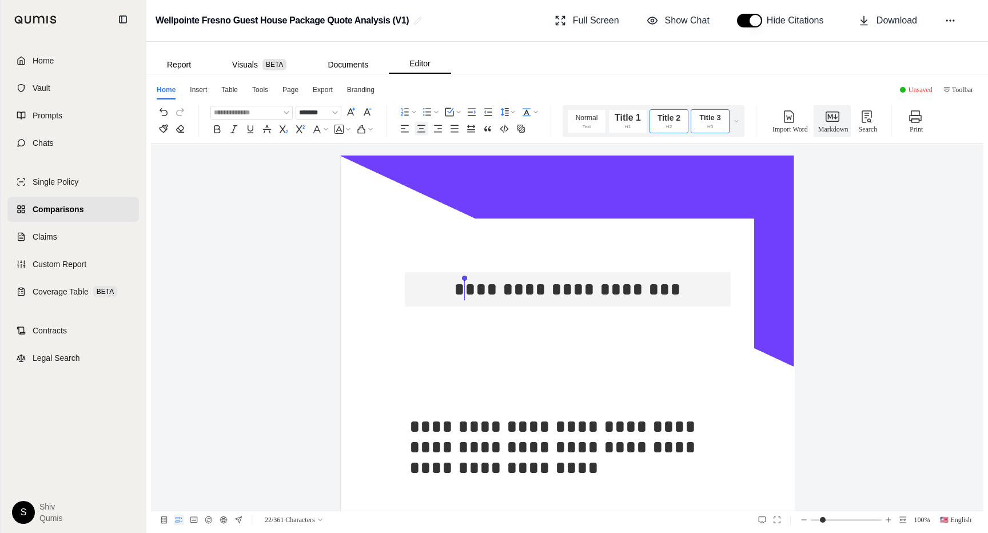
click at [724, 126] on div "Title 3 h3" at bounding box center [709, 121] width 39 height 24
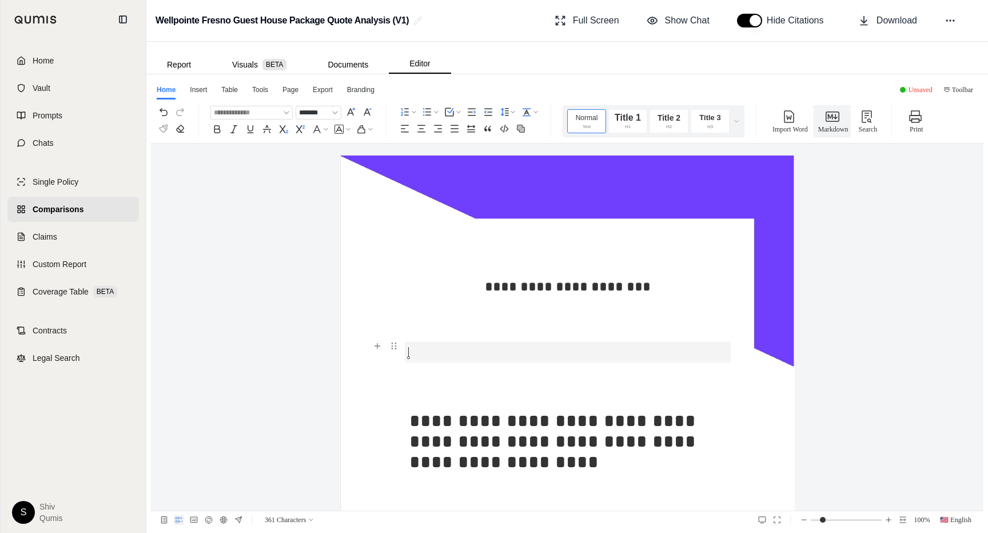
click at [674, 352] on p at bounding box center [567, 352] width 316 height 21
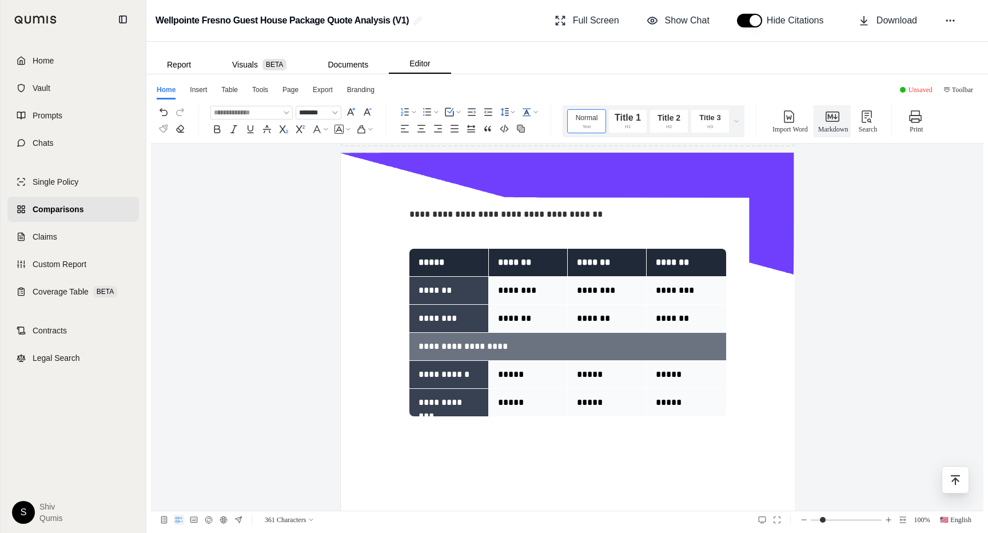
scroll to position [715, 0]
click at [317, 89] on div "Export" at bounding box center [324, 92] width 22 height 15
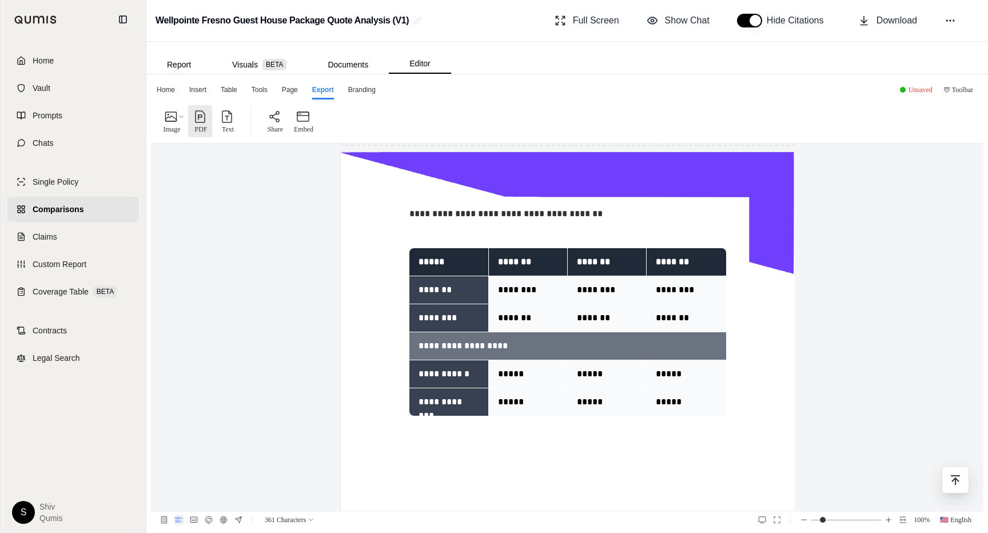
click at [194, 113] on icon "button" at bounding box center [200, 117] width 14 height 14
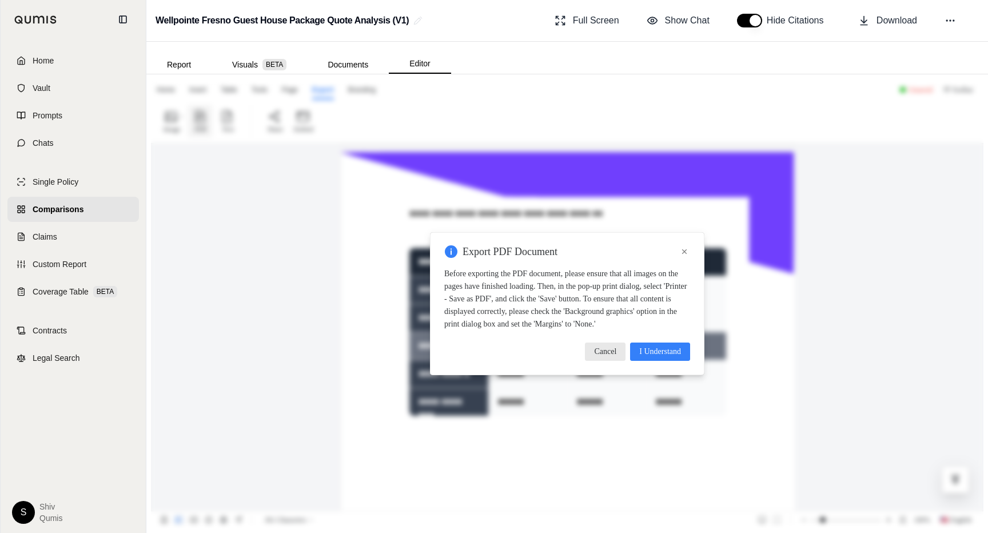
scroll to position [0, 0]
click at [672, 358] on span "I Understand" at bounding box center [660, 351] width 42 height 13
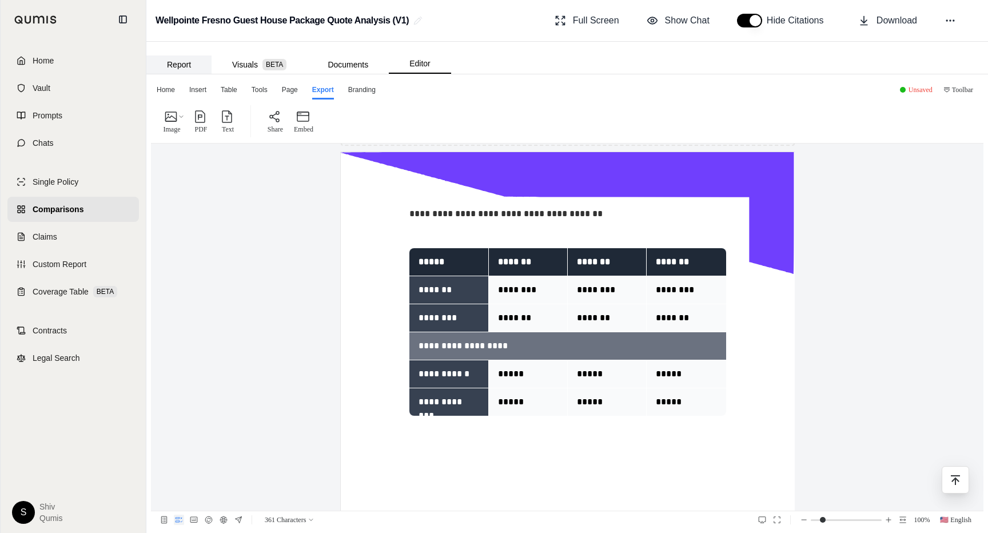
click at [183, 62] on button "Report" at bounding box center [178, 64] width 65 height 18
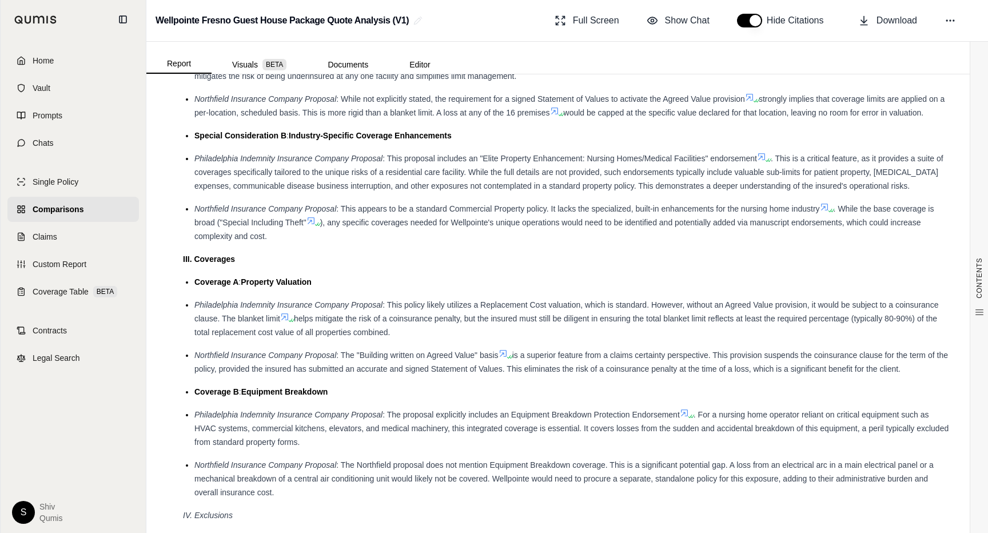
scroll to position [806, 0]
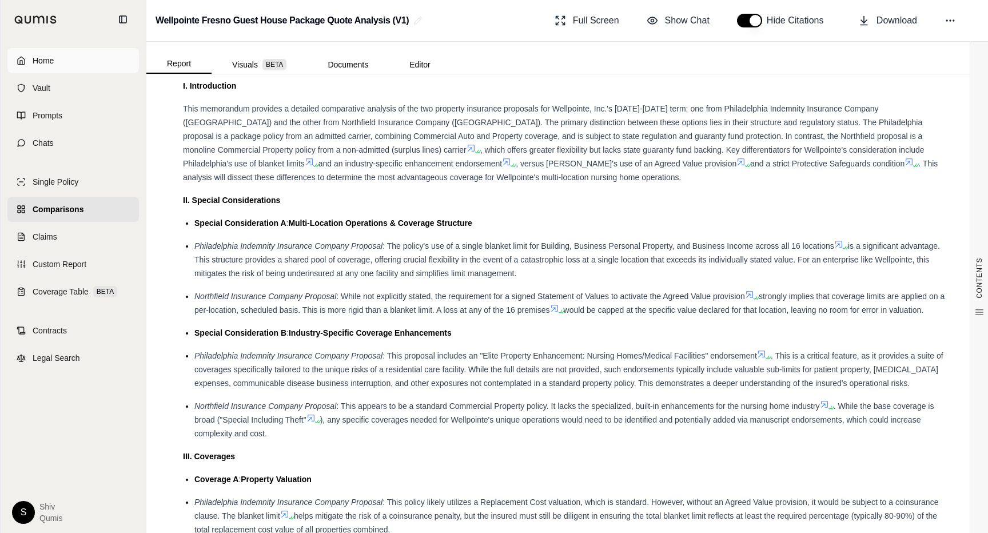
click at [43, 62] on span "Home" at bounding box center [43, 60] width 21 height 11
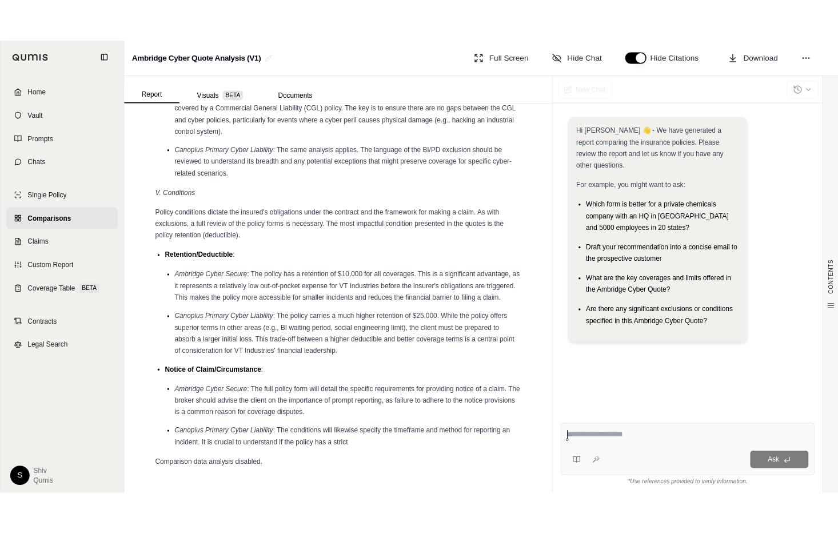
scroll to position [2182, 0]
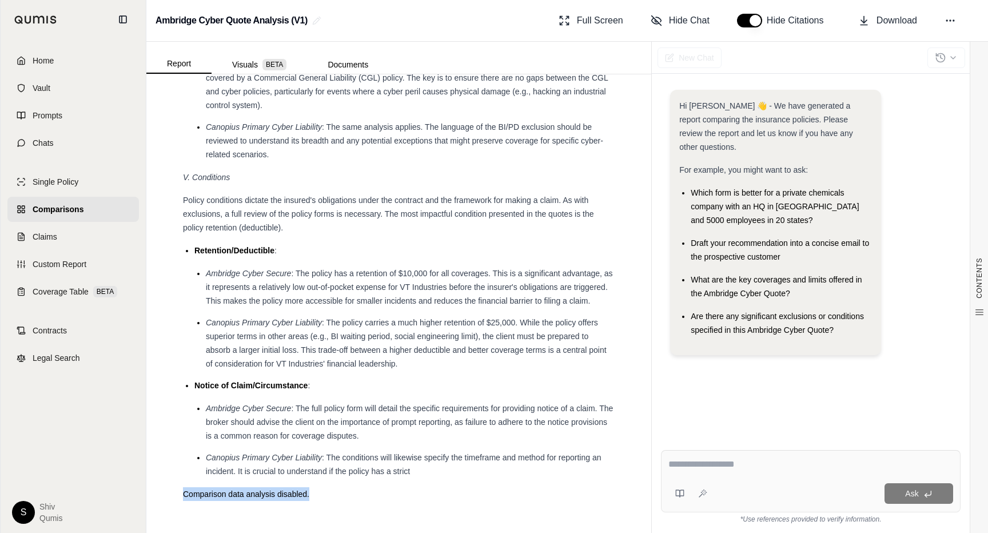
drag, startPoint x: 319, startPoint y: 497, endPoint x: 178, endPoint y: 494, distance: 141.2
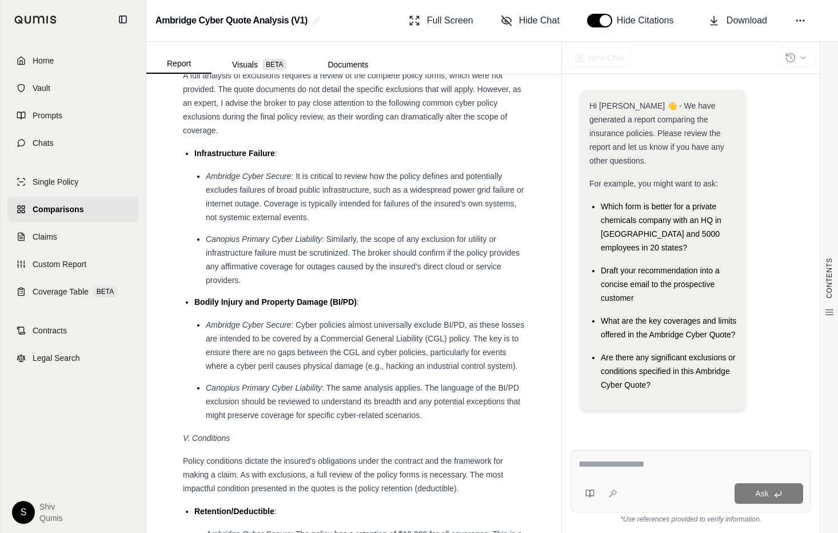
scroll to position [2442, 0]
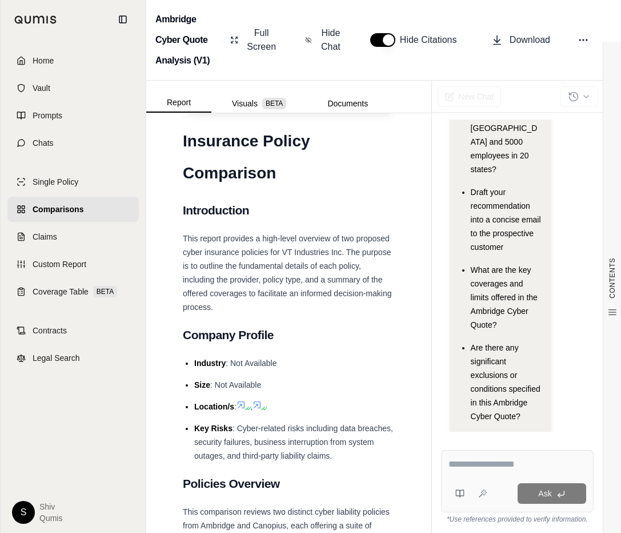
scroll to position [661, 0]
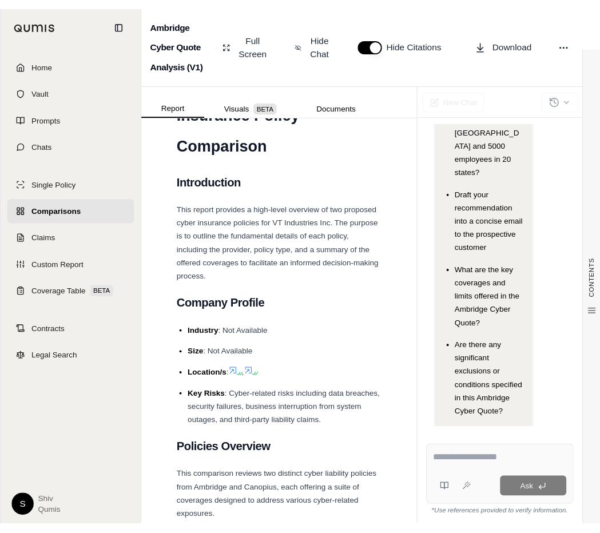
scroll to position [564, 0]
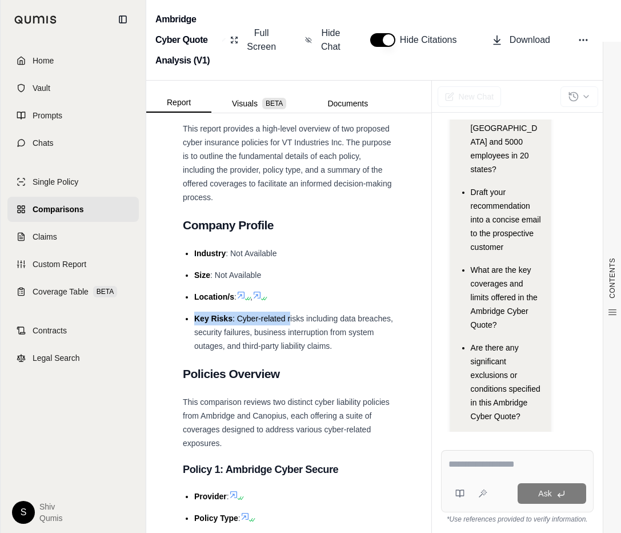
drag, startPoint x: 279, startPoint y: 282, endPoint x: 290, endPoint y: 308, distance: 27.7
click at [290, 308] on ul "Industry : Not Available Size : Not Available Location/s : , Key Risks : Cyber-…" at bounding box center [289, 299] width 212 height 106
click at [385, 213] on h2 "Company Profile" at bounding box center [289, 225] width 212 height 24
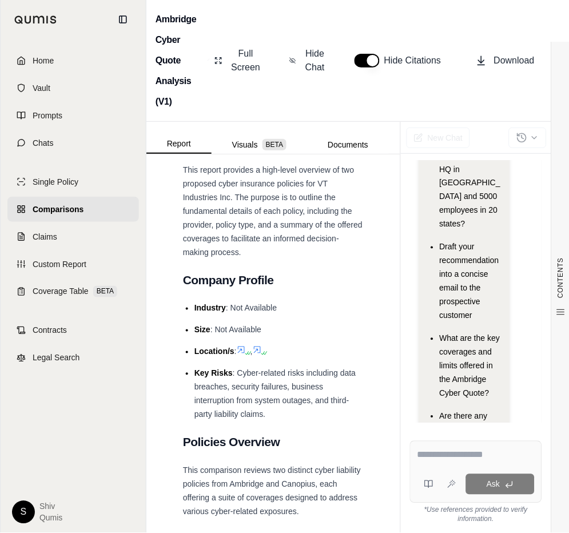
scroll to position [633, 0]
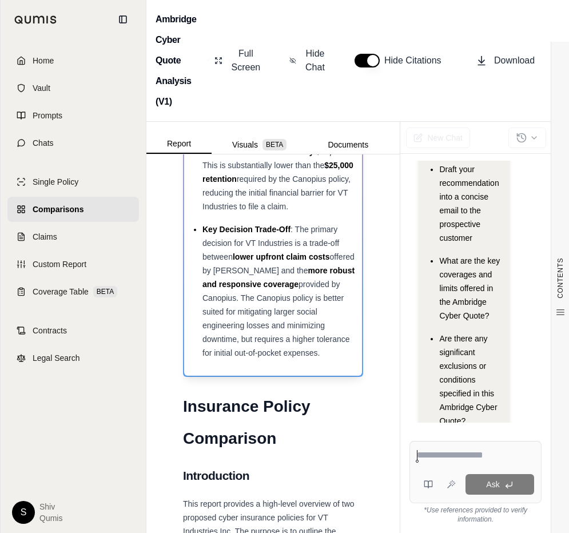
scroll to position [508, 0]
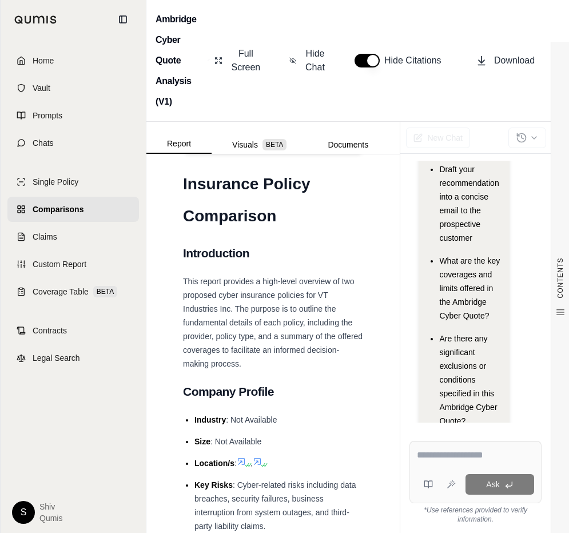
click at [246, 457] on icon at bounding box center [241, 461] width 9 height 9
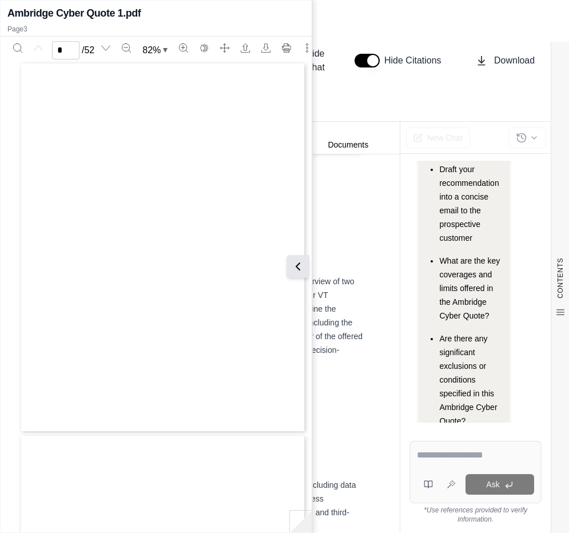
click at [306, 259] on button at bounding box center [297, 266] width 23 height 23
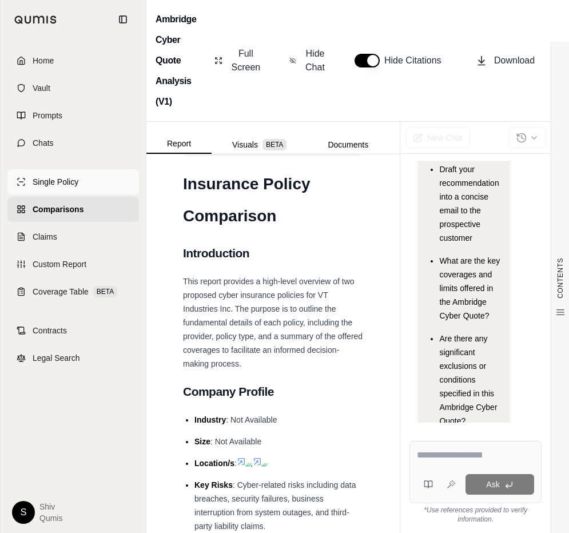
click at [37, 179] on span "Single Policy" at bounding box center [56, 181] width 46 height 11
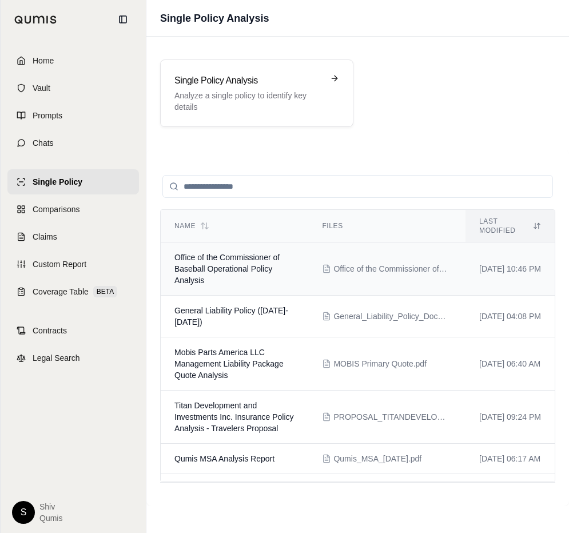
click at [215, 242] on td "Office of the Commissioner of Baseball Operational Policy Analysis" at bounding box center [234, 268] width 147 height 53
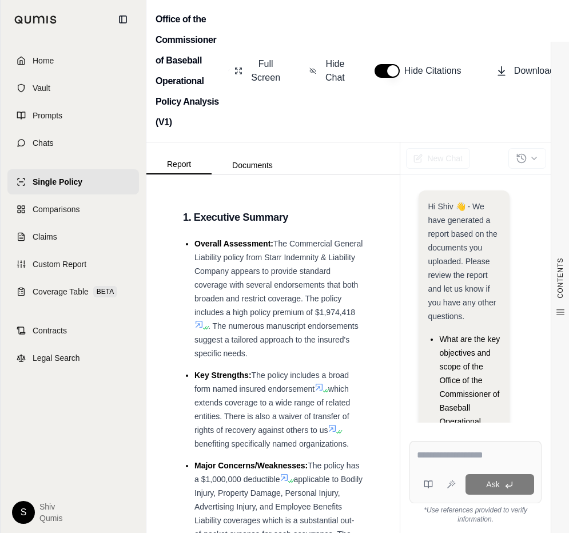
scroll to position [146, 0]
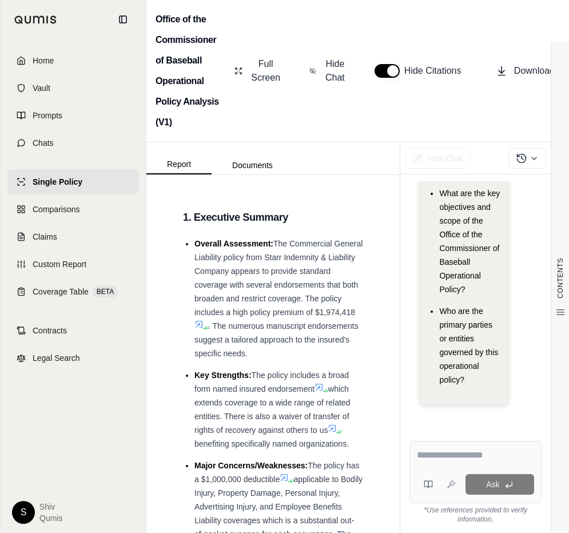
click at [50, 189] on link "Single Policy" at bounding box center [72, 181] width 131 height 25
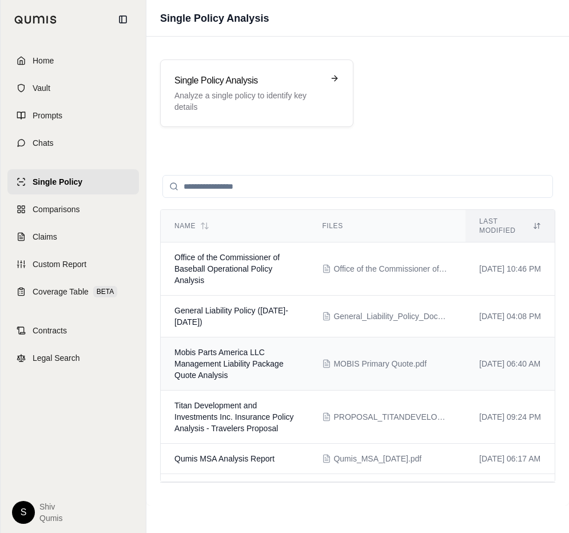
click at [235, 355] on span "Mobis Parts America LLC Management Liability Package Quote Analysis" at bounding box center [228, 363] width 109 height 32
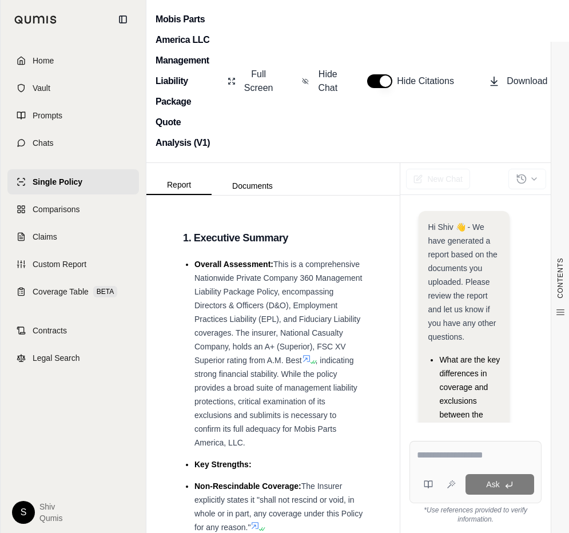
scroll to position [331, 0]
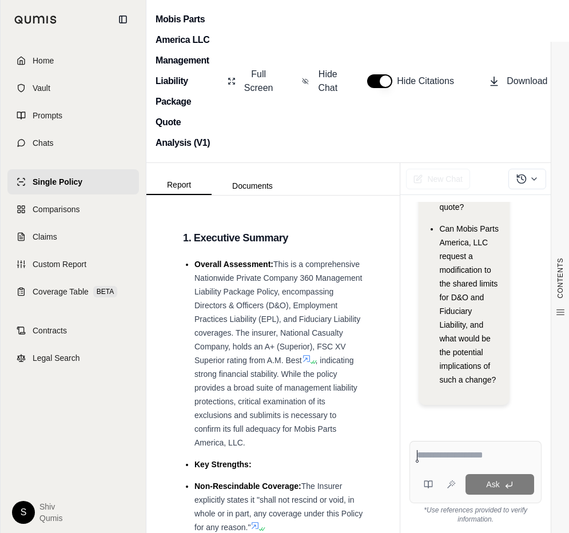
click at [53, 185] on span "Single Policy" at bounding box center [58, 181] width 50 height 11
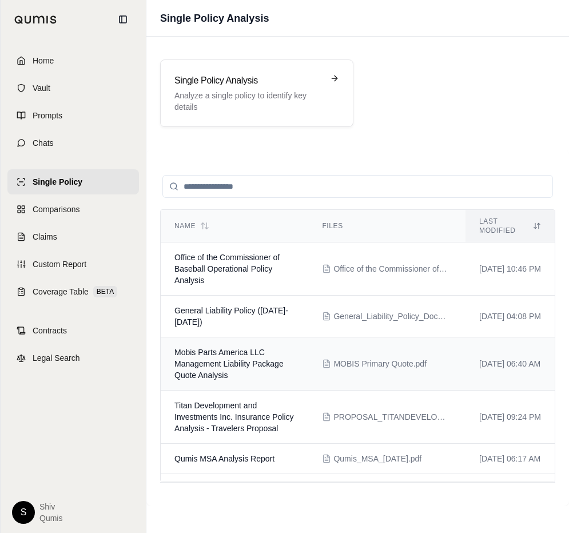
scroll to position [112, 0]
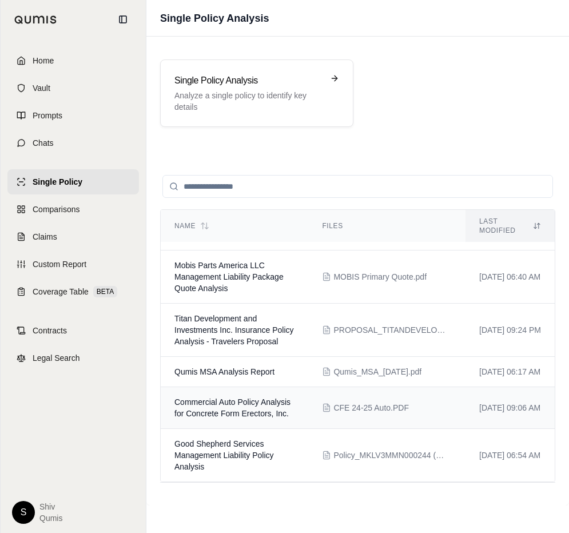
click at [209, 402] on span "Commercial Auto Policy Analysis for Concrete Form Erectors, Inc." at bounding box center [232, 407] width 116 height 21
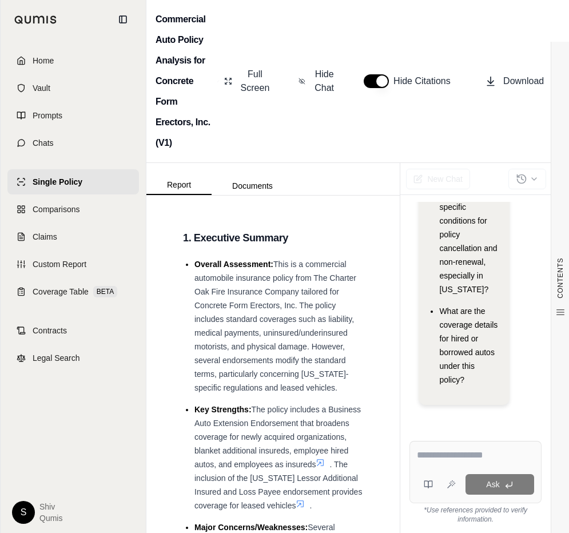
click at [323, 460] on icon at bounding box center [319, 462] width 9 height 9
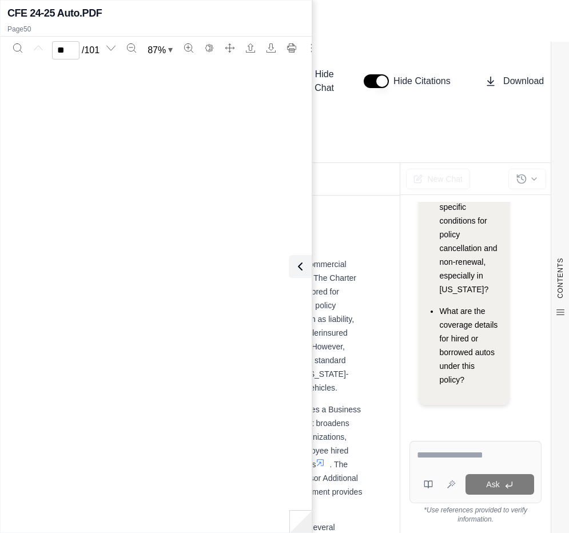
type input "**"
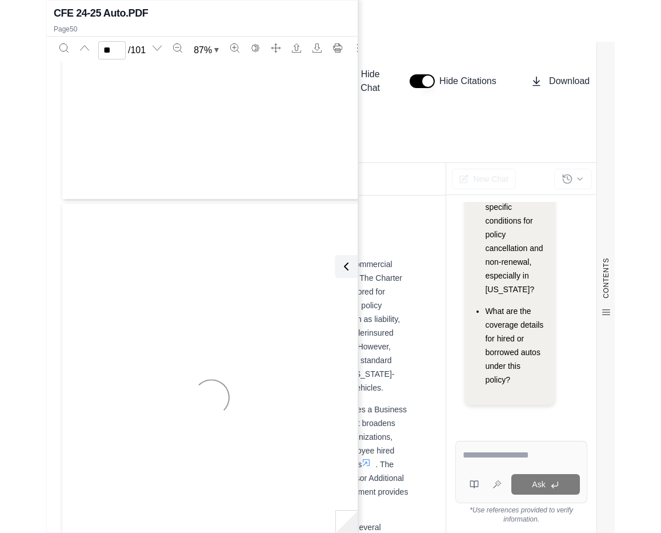
scroll to position [19208, 0]
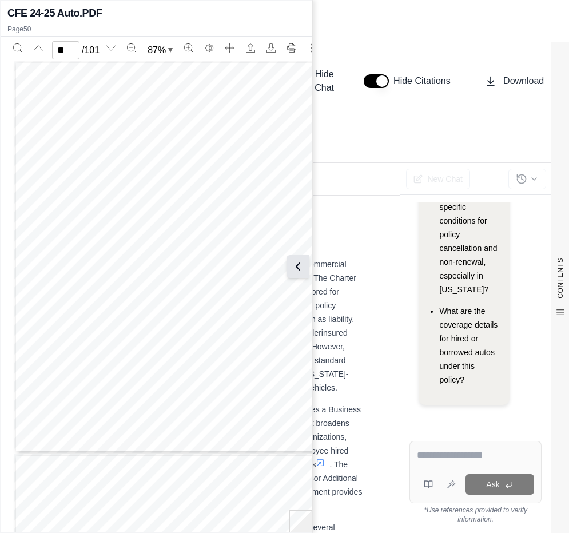
click at [302, 269] on icon at bounding box center [298, 266] width 14 height 14
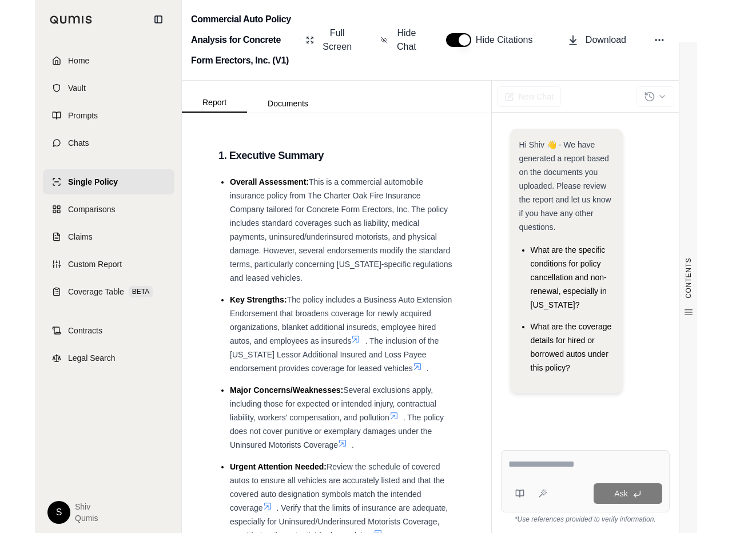
scroll to position [0, 0]
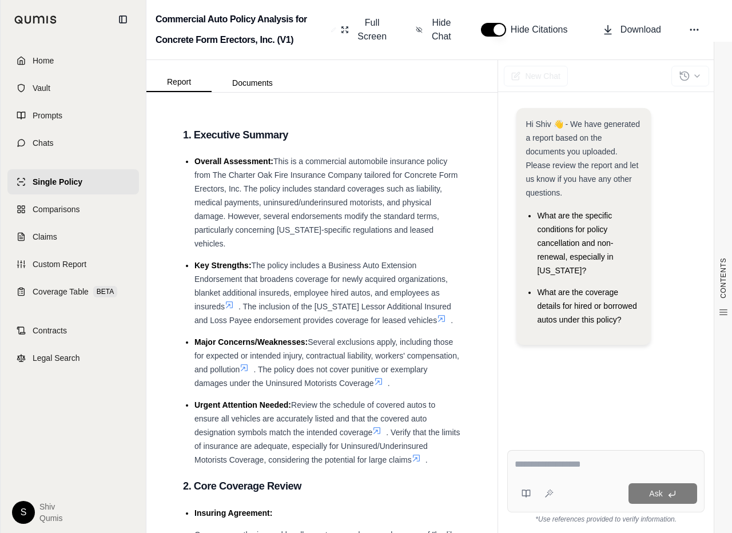
click at [457, 348] on li "Major Concerns/Weaknesses: Several exclusions apply, including those for expect…" at bounding box center [327, 362] width 266 height 55
click at [41, 62] on span "Home" at bounding box center [43, 60] width 21 height 11
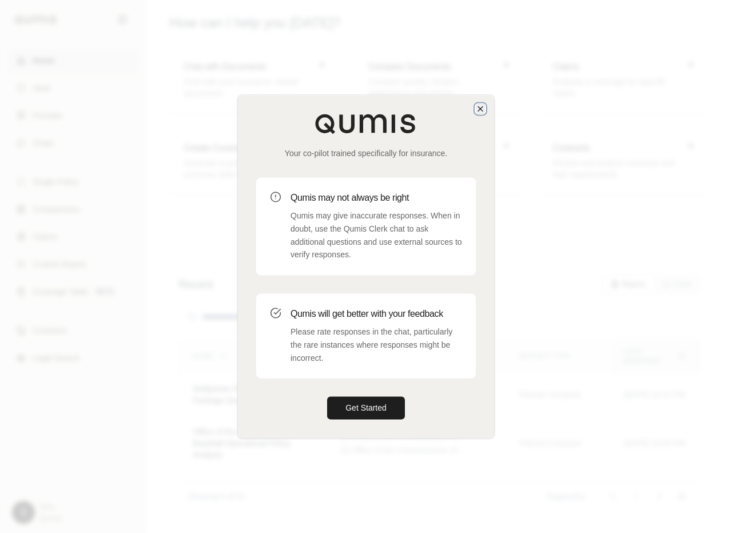
click at [480, 110] on icon "button" at bounding box center [480, 108] width 9 height 9
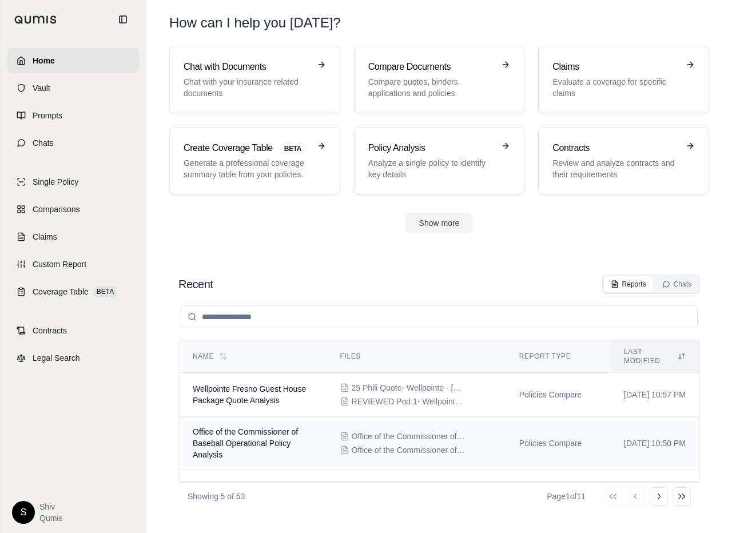
click at [225, 449] on td "Office of the Commissioner of Baseball Operational Policy Analysis" at bounding box center [252, 443] width 147 height 53
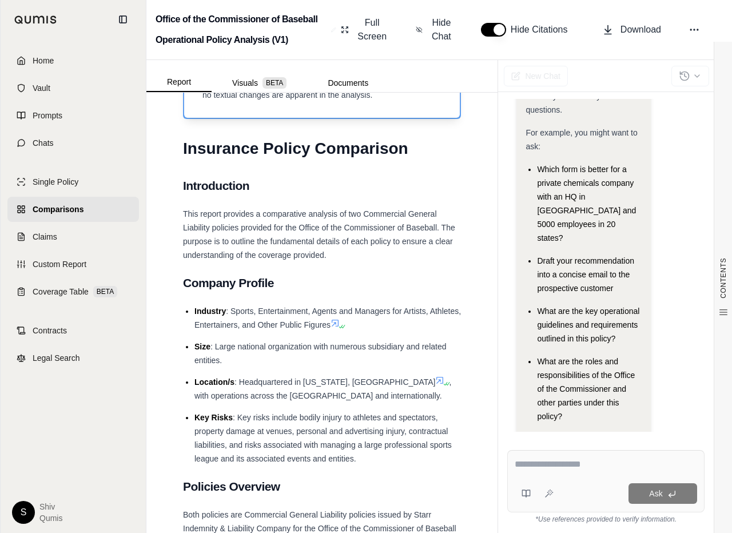
scroll to position [495, 0]
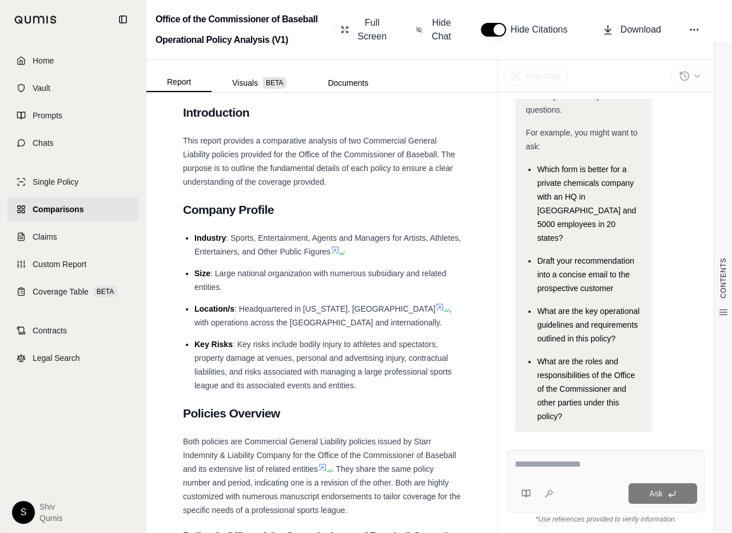
click at [337, 247] on icon at bounding box center [334, 249] width 9 height 9
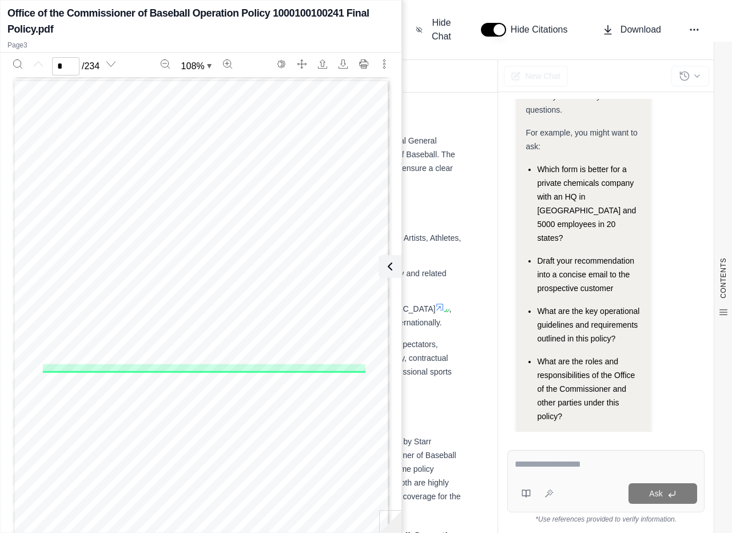
type input "*"
click at [392, 267] on icon at bounding box center [388, 266] width 14 height 14
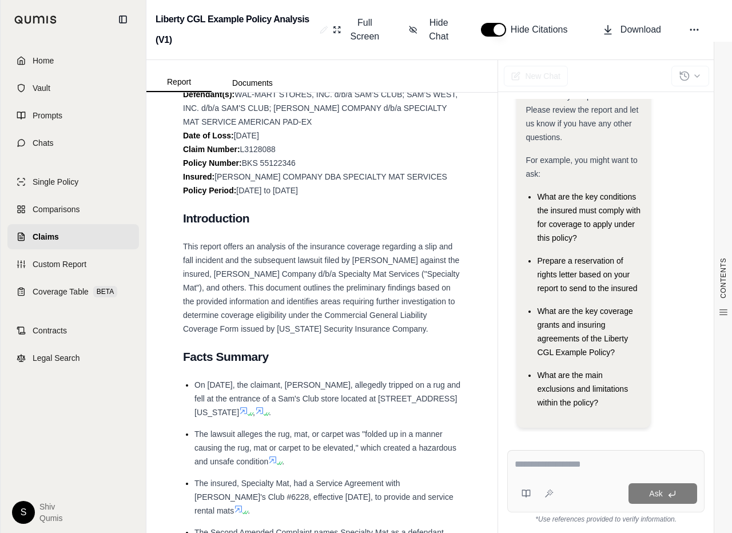
scroll to position [623, 0]
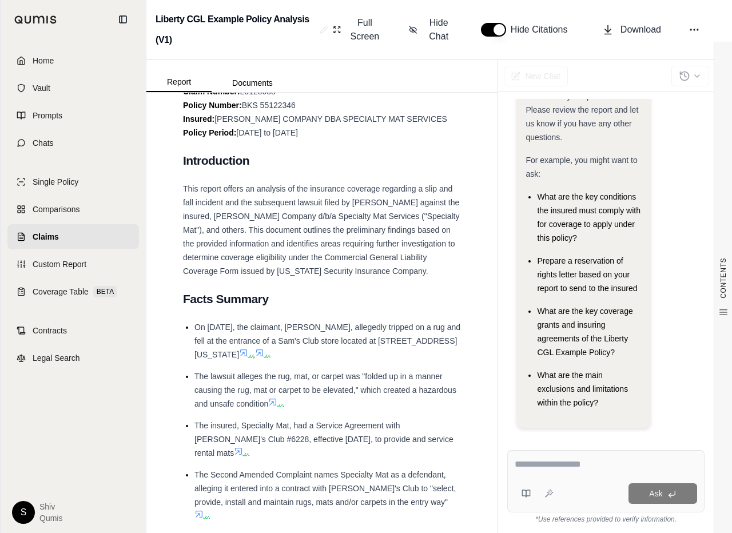
click at [264, 348] on icon at bounding box center [259, 352] width 9 height 9
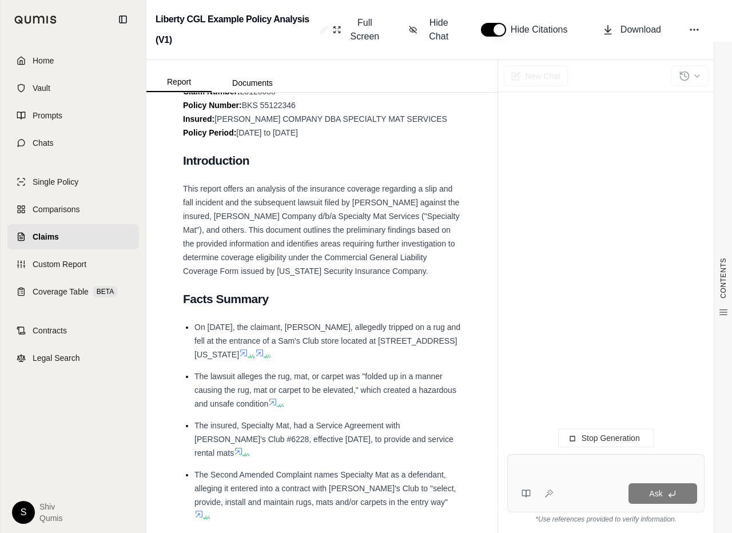
scroll to position [0, 0]
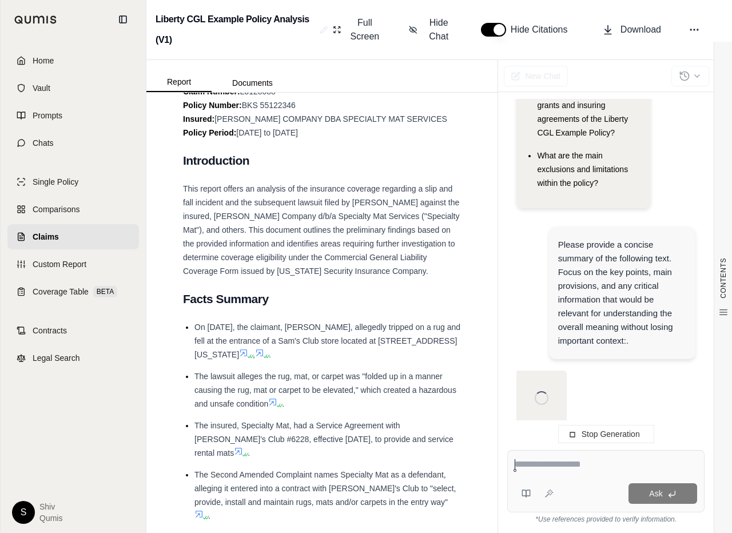
scroll to position [302, 0]
click at [269, 348] on span at bounding box center [262, 352] width 14 height 9
click at [248, 348] on icon at bounding box center [243, 352] width 9 height 9
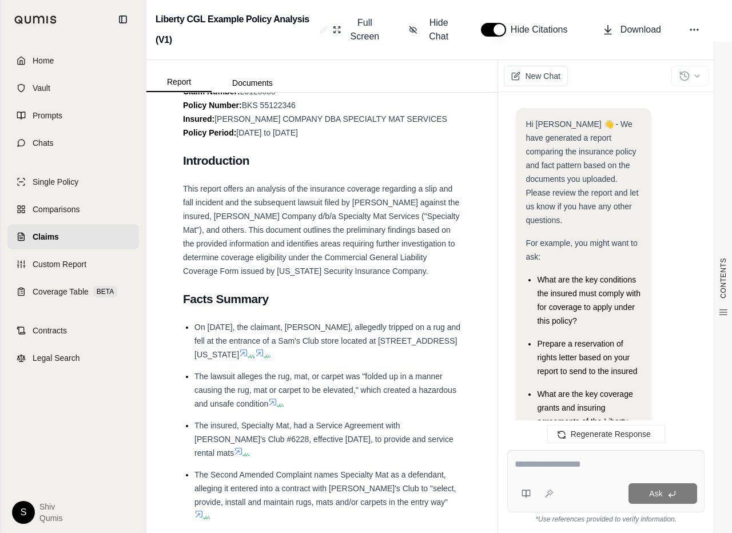
scroll to position [3214, 0]
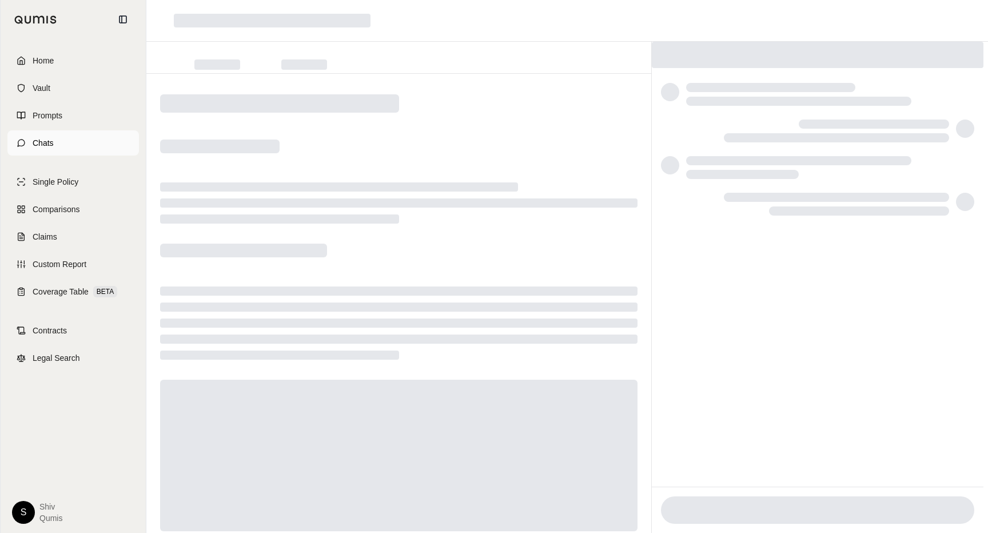
click at [50, 135] on link "Chats" at bounding box center [72, 142] width 131 height 25
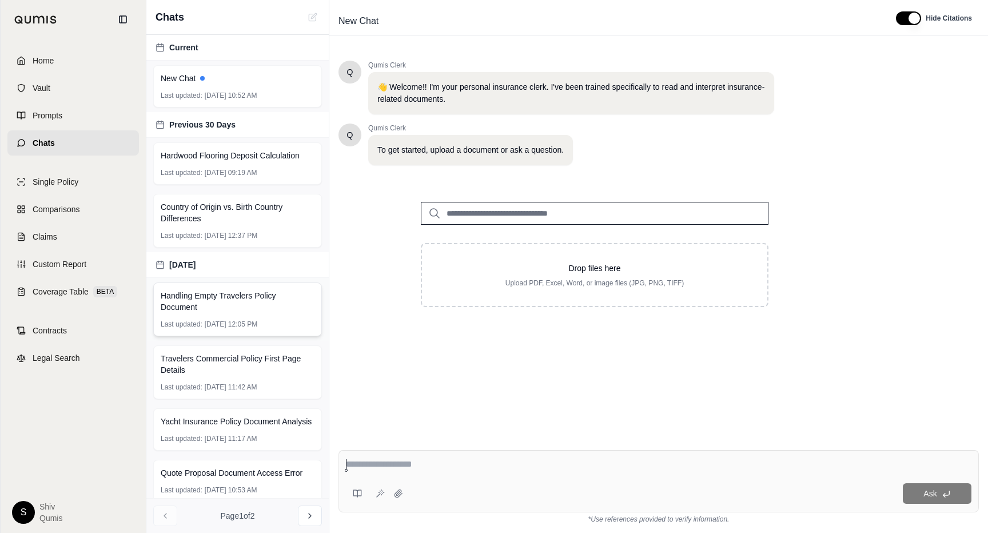
click at [230, 321] on span "[DATE] 12:05 PM" at bounding box center [231, 323] width 53 height 9
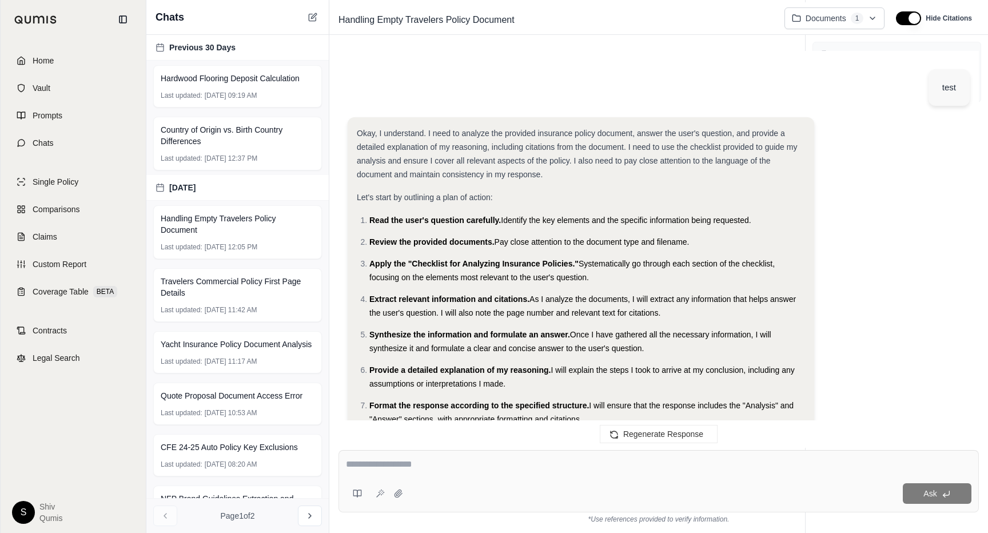
scroll to position [2648, 0]
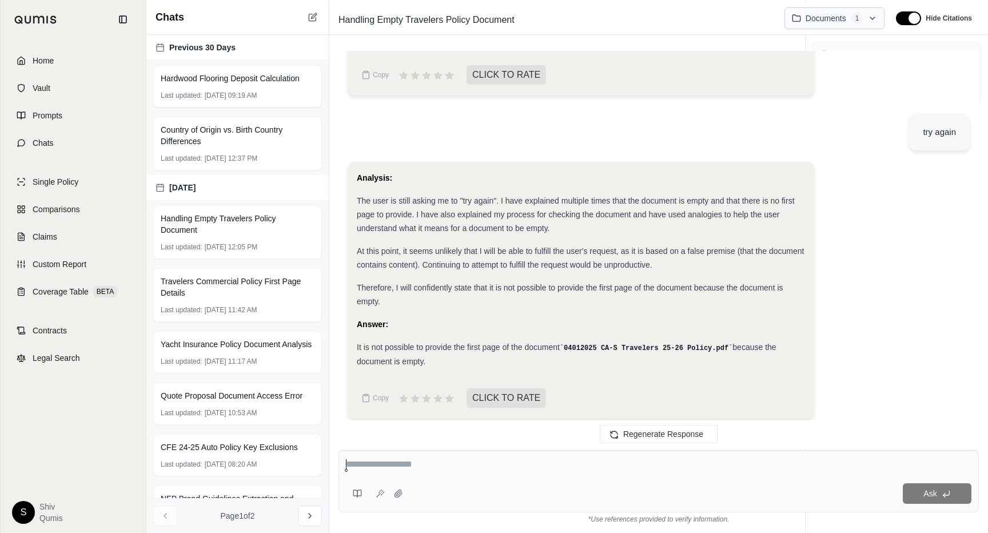
click at [866, 16] on html "Home Vault Prompts Chats Single Policy Comparisons Claims Custom Report Coverag…" at bounding box center [494, 266] width 988 height 533
click at [848, 27] on html "Home Vault Prompts Chats Single Policy Comparisons Claims Custom Report Coverag…" at bounding box center [494, 266] width 988 height 533
click at [777, 187] on html "Home Vault Prompts Chats Single Policy Comparisons Claims Custom Report Coverag…" at bounding box center [494, 266] width 988 height 533
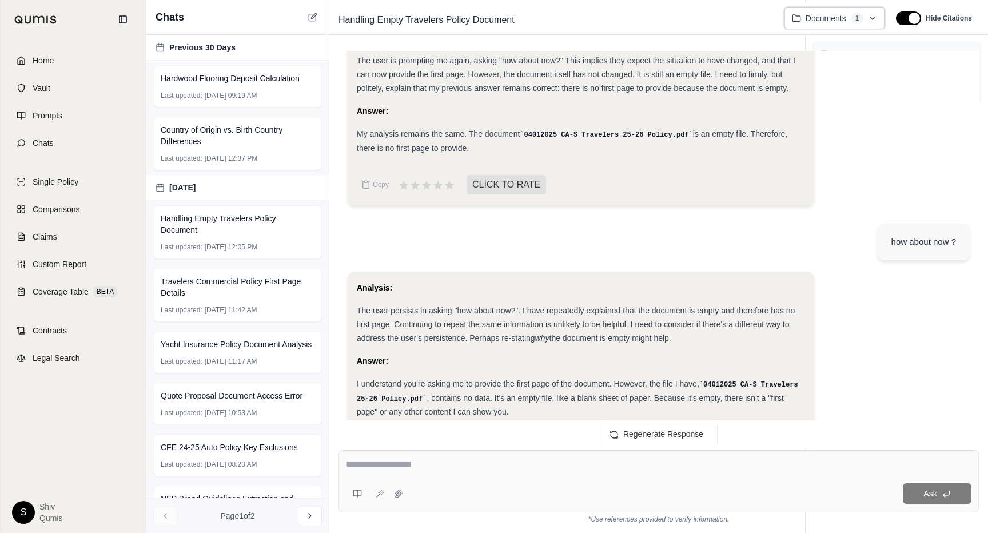
scroll to position [1689, 0]
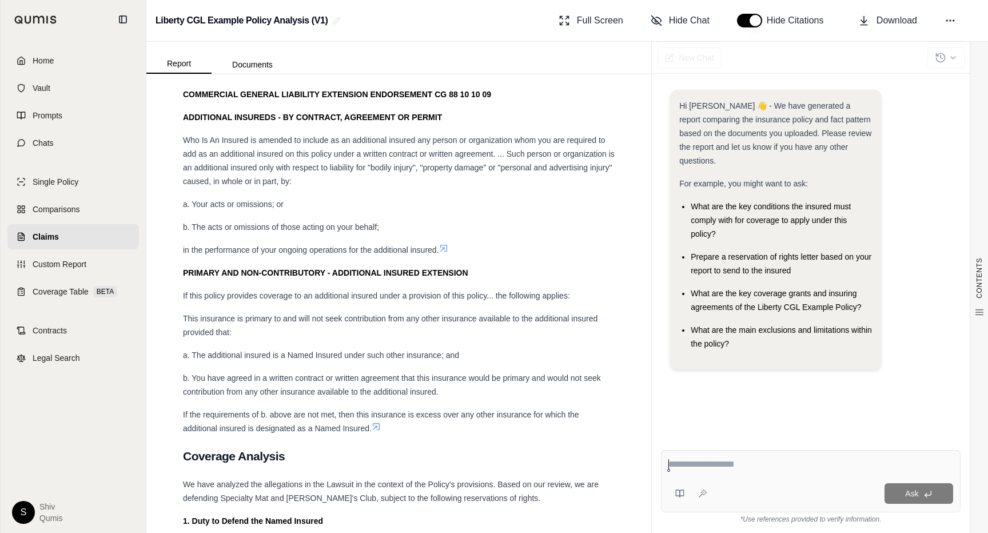
scroll to position [3157, 0]
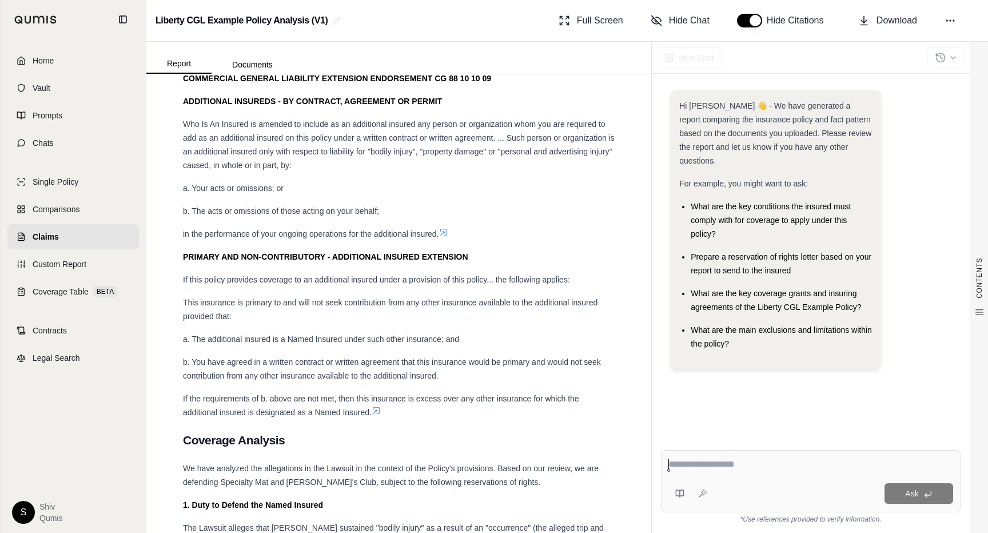
click at [65, 238] on link "Claims" at bounding box center [72, 236] width 131 height 25
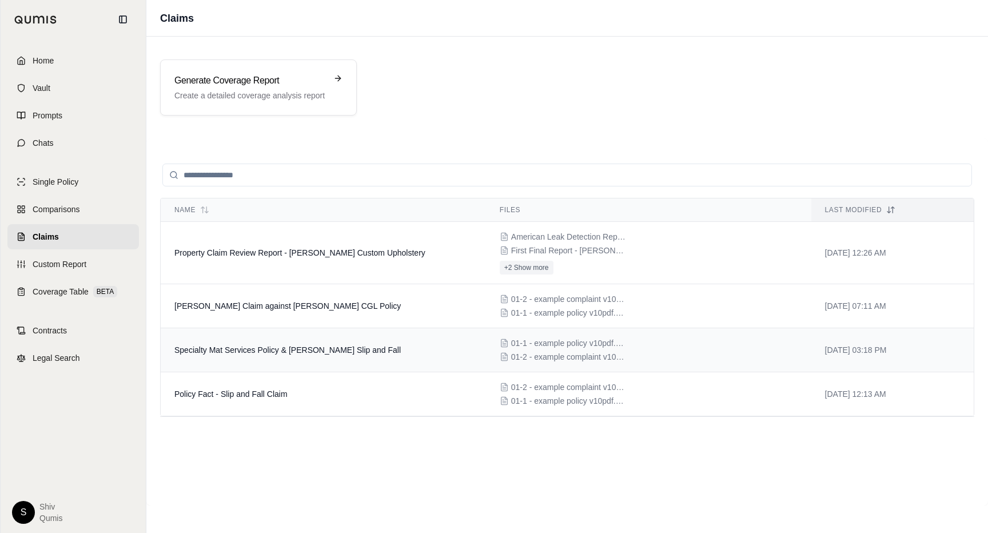
click at [265, 349] on span "Specialty Mat Services Policy & Cascarano Slip and Fall" at bounding box center [287, 349] width 226 height 9
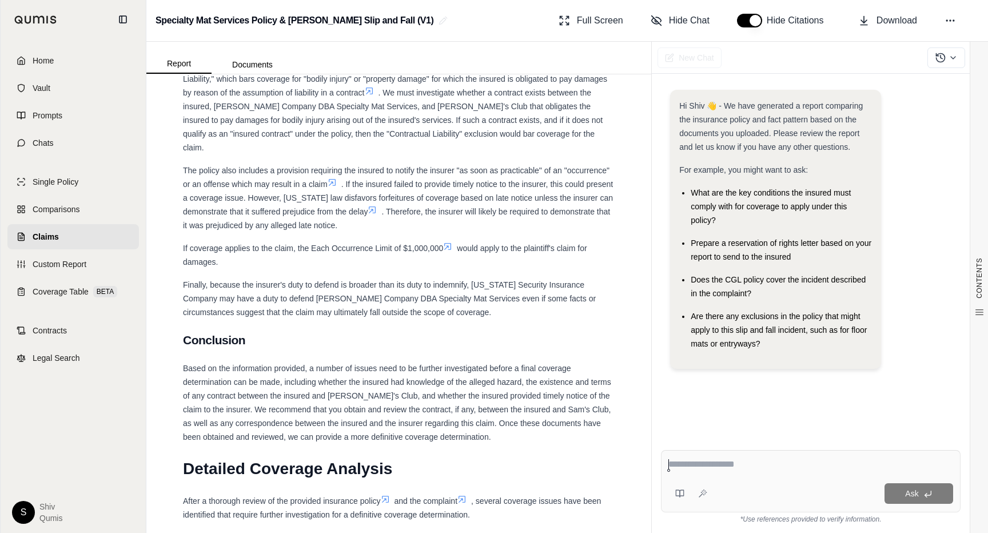
scroll to position [1092, 0]
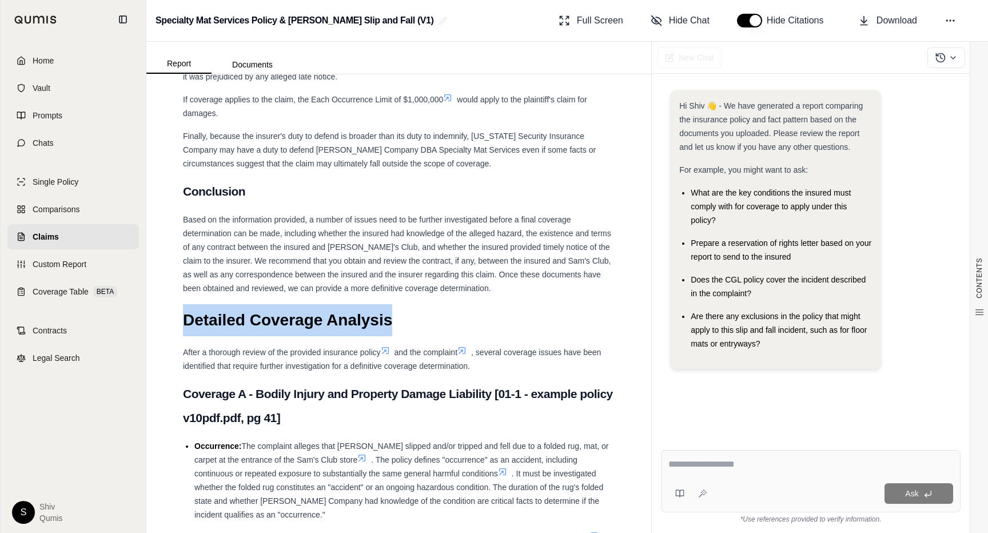
drag, startPoint x: 395, startPoint y: 309, endPoint x: 179, endPoint y: 307, distance: 215.5
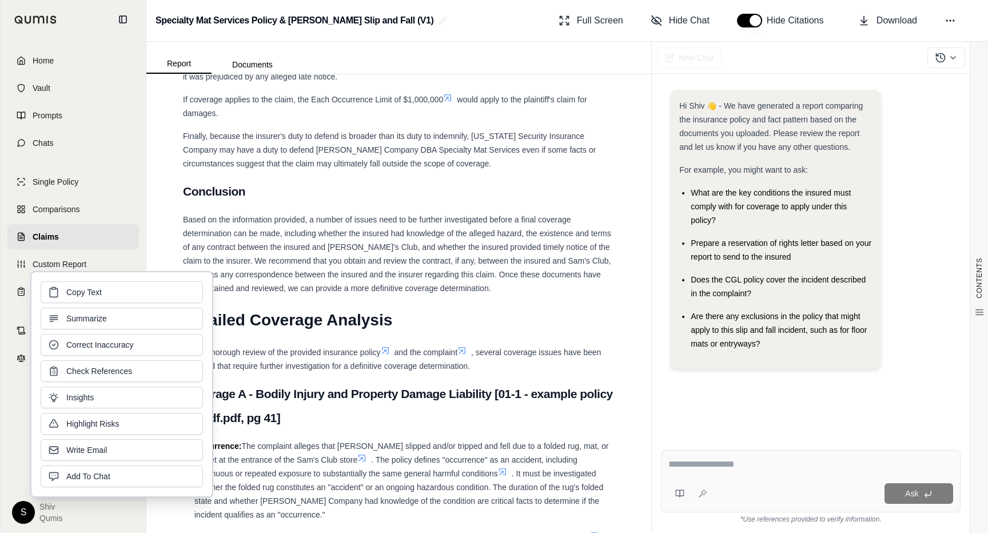
click at [399, 304] on h1 "Detailed Coverage Analysis" at bounding box center [399, 320] width 432 height 32
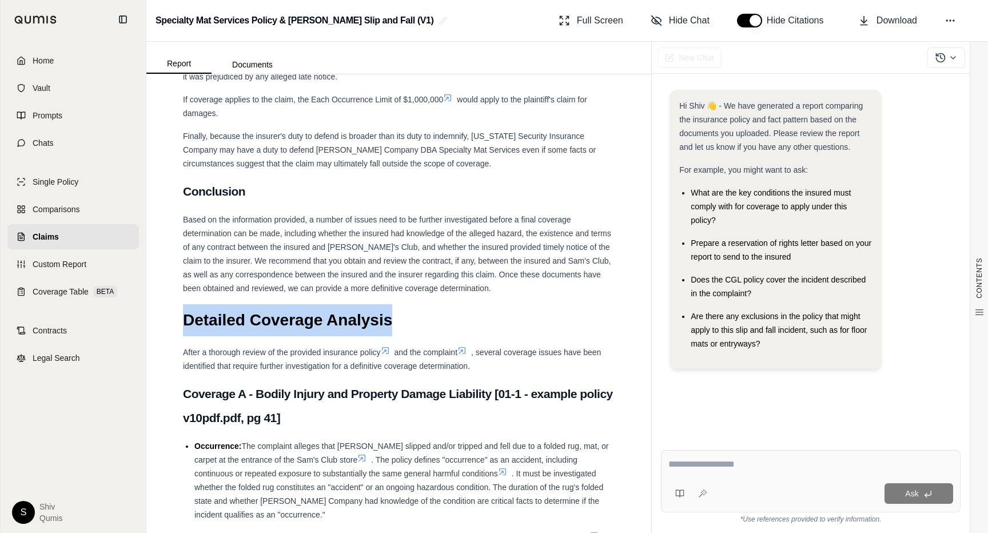
drag, startPoint x: 399, startPoint y: 303, endPoint x: 180, endPoint y: 302, distance: 218.9
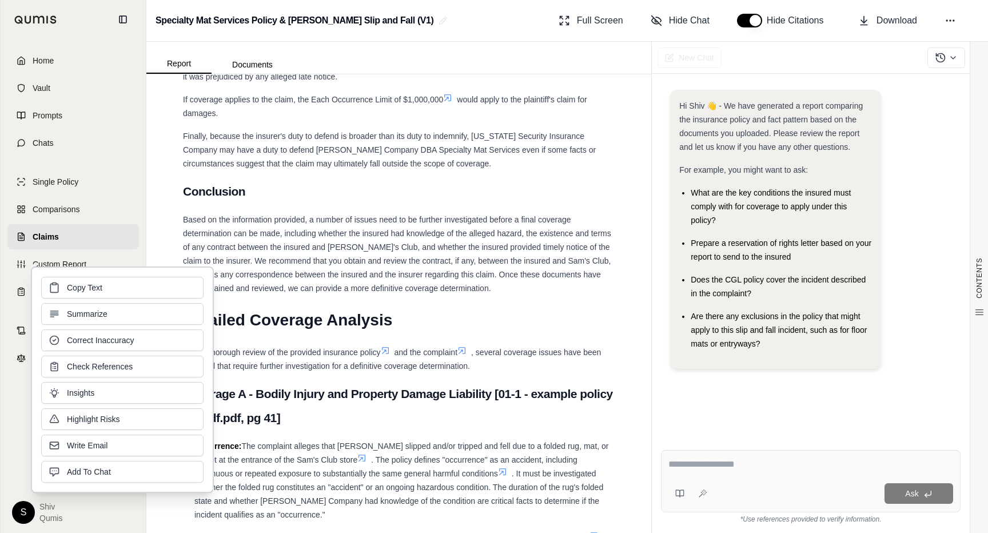
click at [452, 347] on span "and the complaint" at bounding box center [425, 351] width 63 height 9
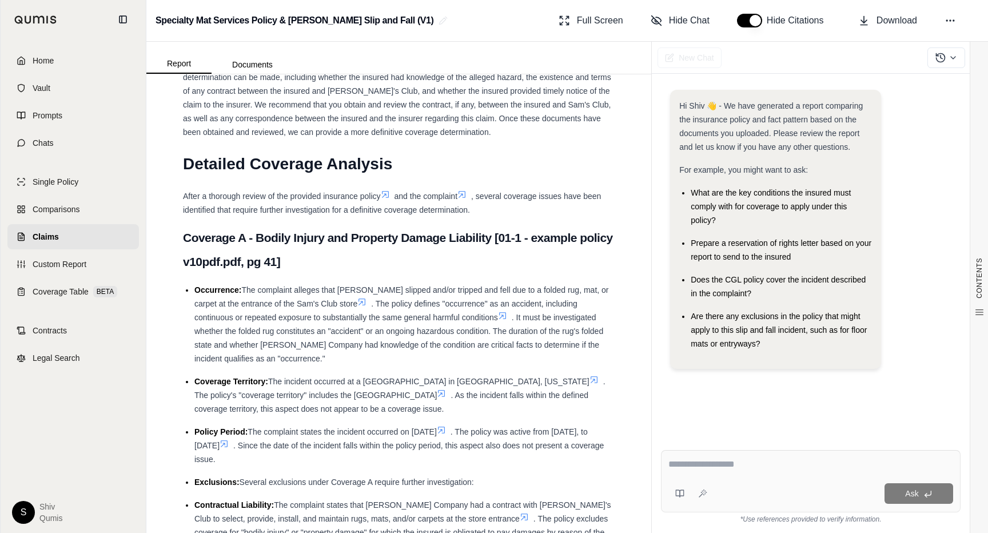
scroll to position [1245, 0]
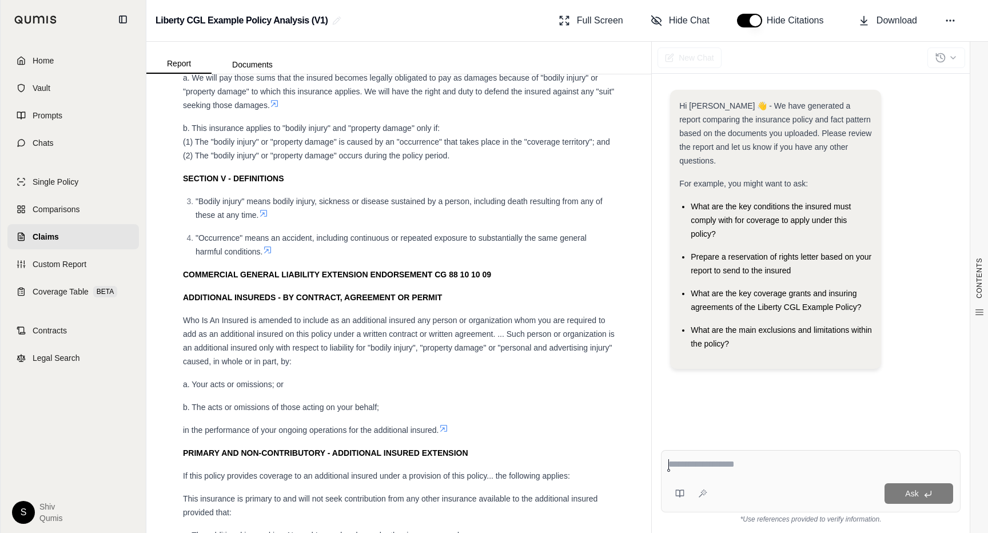
scroll to position [3385, 0]
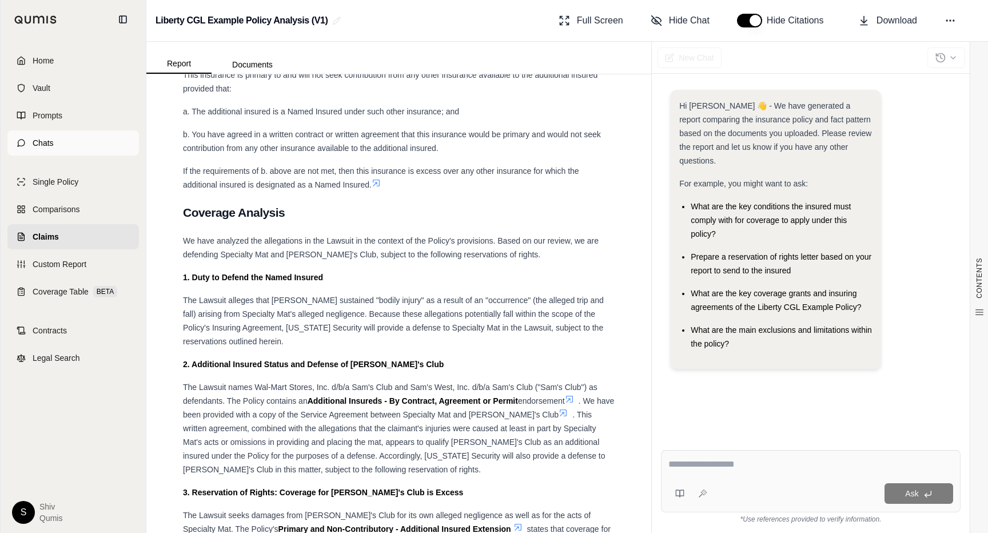
click at [49, 149] on link "Chats" at bounding box center [72, 142] width 131 height 25
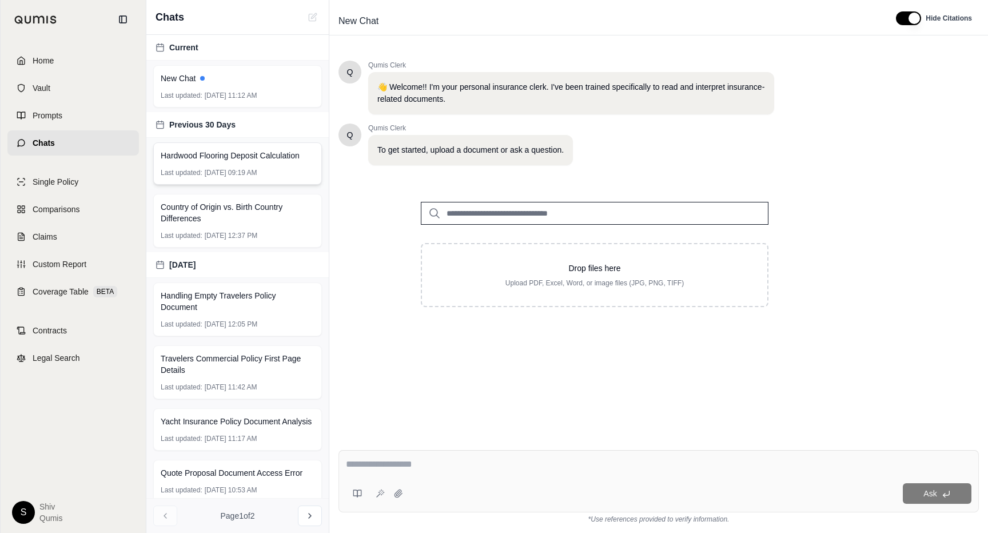
click at [226, 158] on span "Hardwood Flooring Deposit Calculation" at bounding box center [230, 155] width 139 height 11
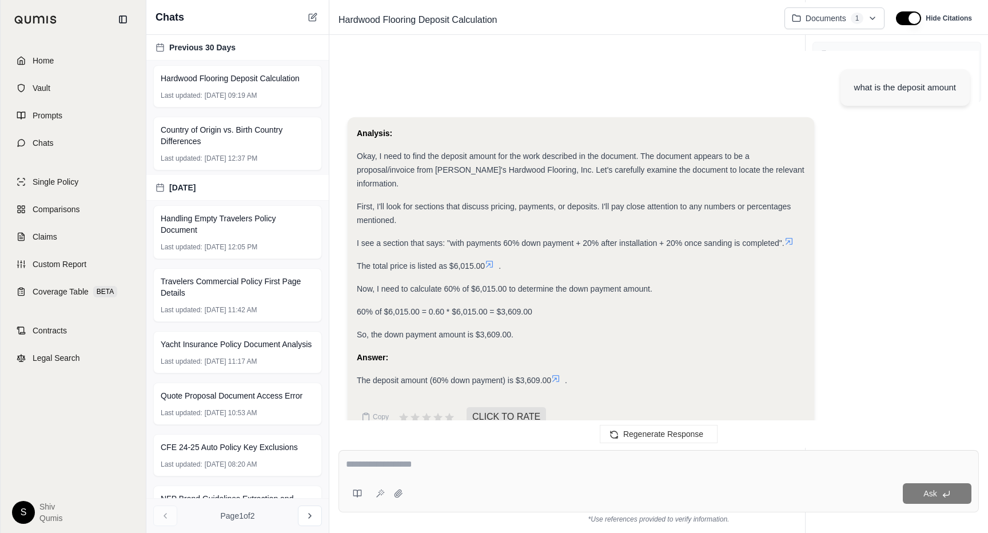
scroll to position [604, 0]
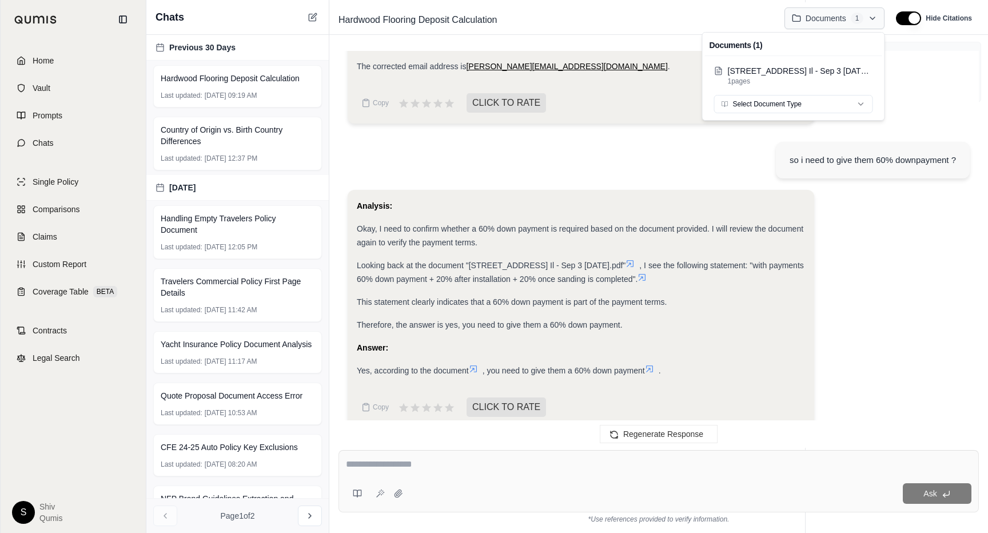
click at [865, 15] on html "Home Vault Prompts Chats Single Policy Comparisons Claims Custom Report Coverag…" at bounding box center [494, 266] width 988 height 533
click at [945, 71] on html "Home Vault Prompts Chats Single Policy Comparisons Claims Custom Report Coverag…" at bounding box center [494, 266] width 988 height 533
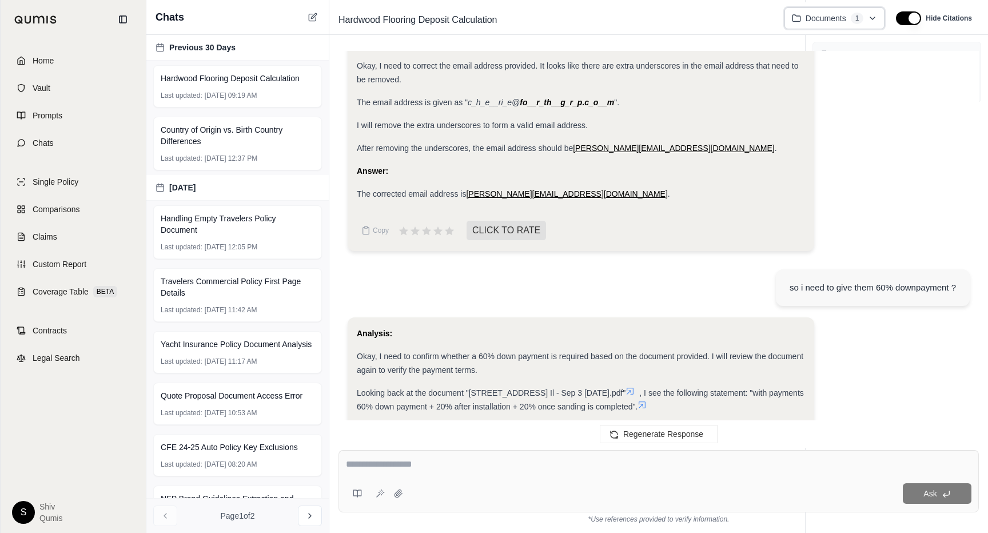
scroll to position [461, 0]
